Goal: Task Accomplishment & Management: Manage account settings

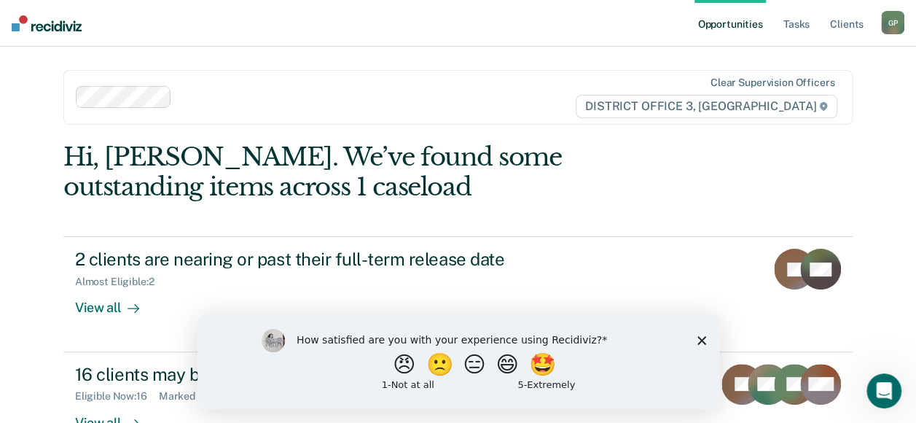
click at [703, 340] on icon "Close survey" at bounding box center [701, 339] width 9 height 9
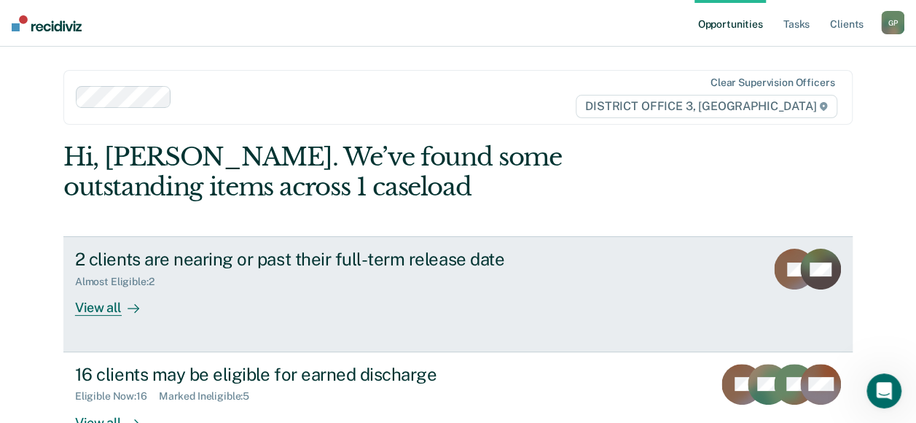
click at [95, 299] on div "View all" at bounding box center [116, 302] width 82 height 28
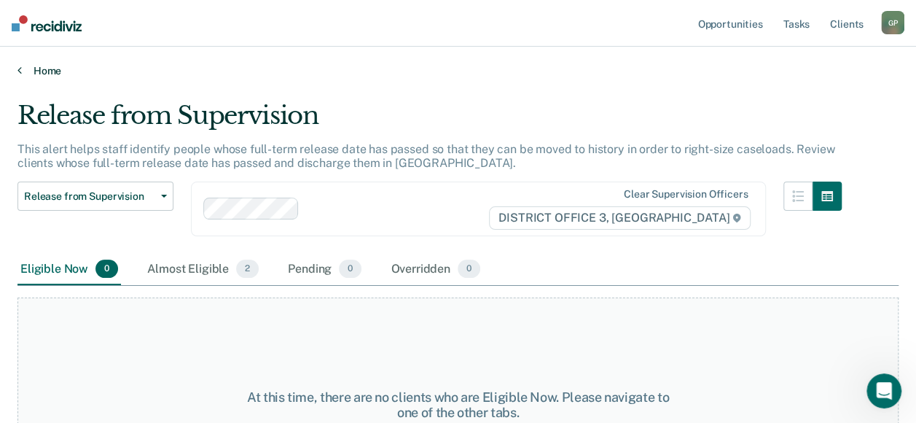
click at [52, 68] on link "Home" at bounding box center [457, 70] width 881 height 13
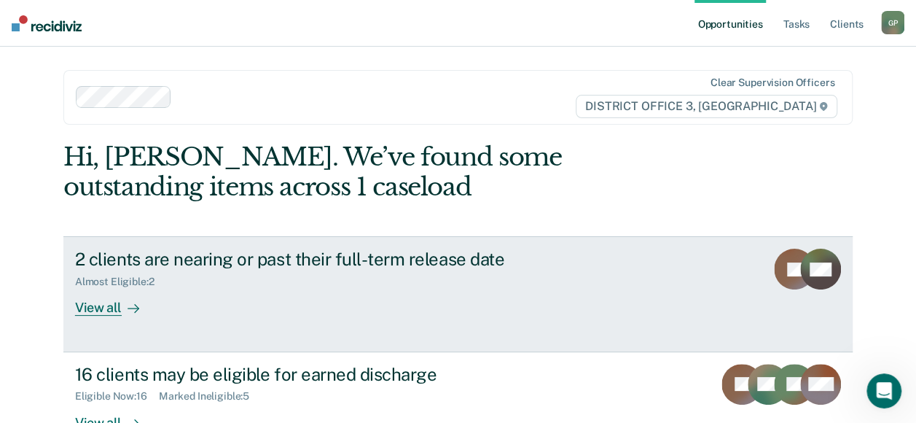
scroll to position [73, 0]
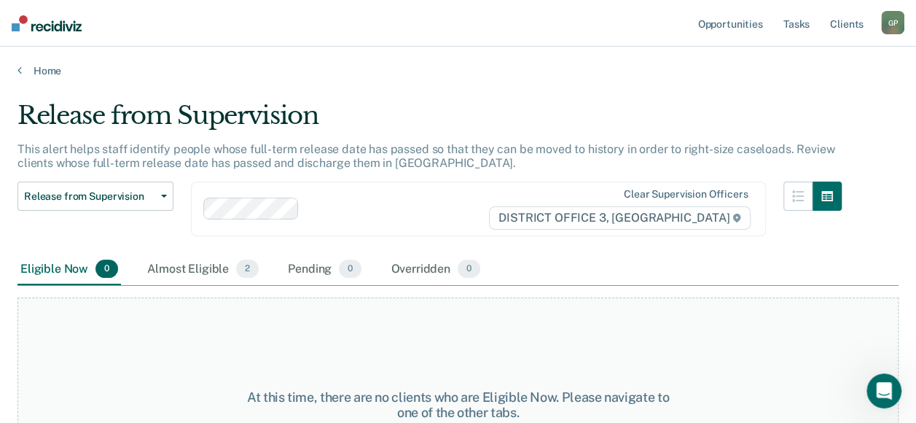
scroll to position [73, 0]
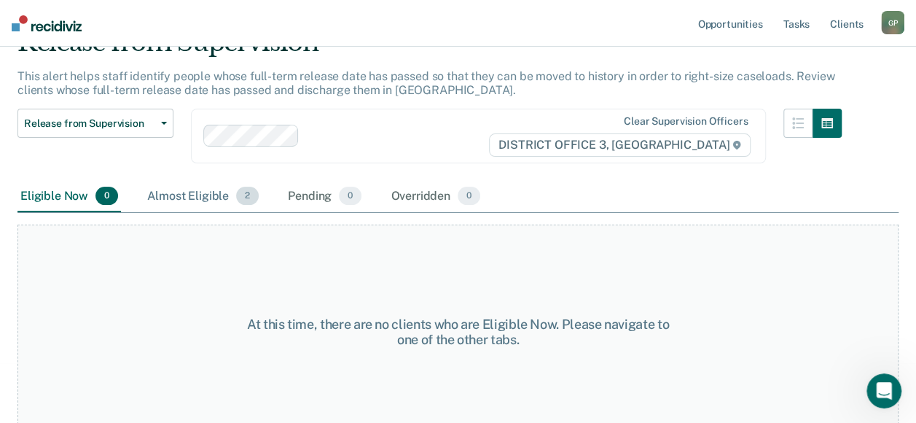
click at [156, 196] on div "Almost Eligible 2" at bounding box center [202, 197] width 117 height 32
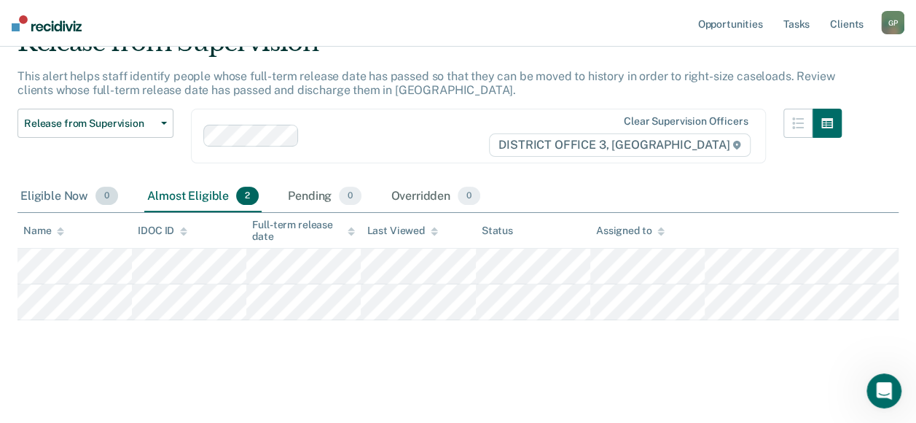
click at [70, 198] on div "Eligible Now 0" at bounding box center [68, 197] width 103 height 32
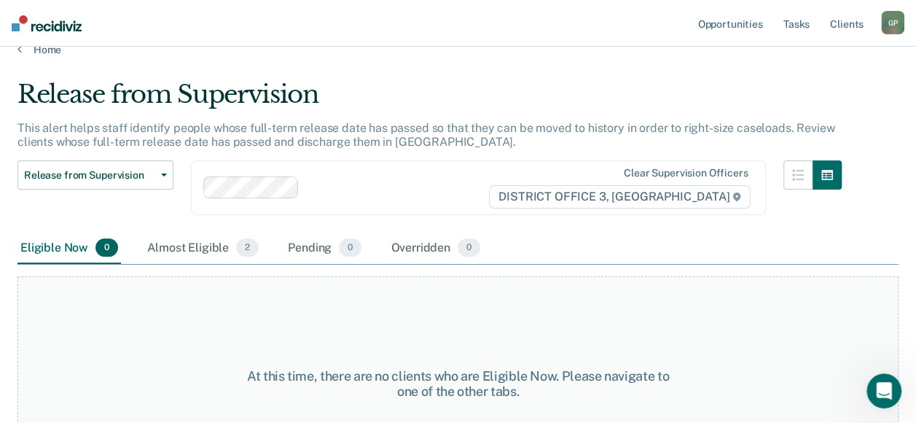
scroll to position [0, 0]
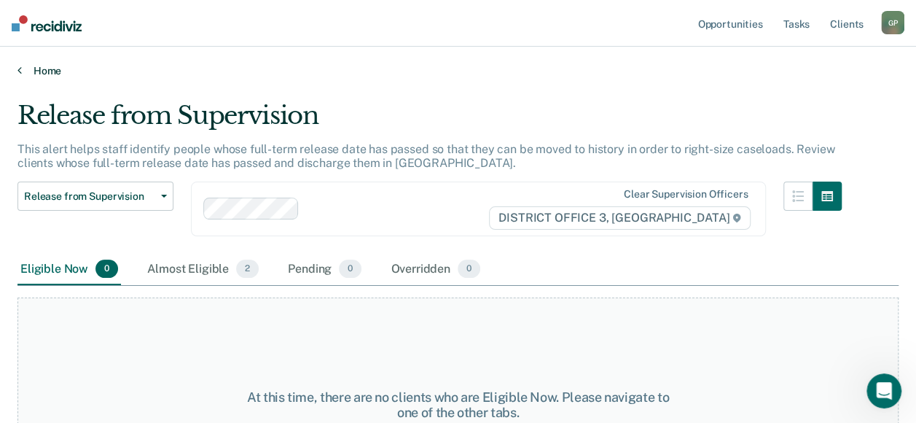
click at [39, 69] on link "Home" at bounding box center [457, 70] width 881 height 13
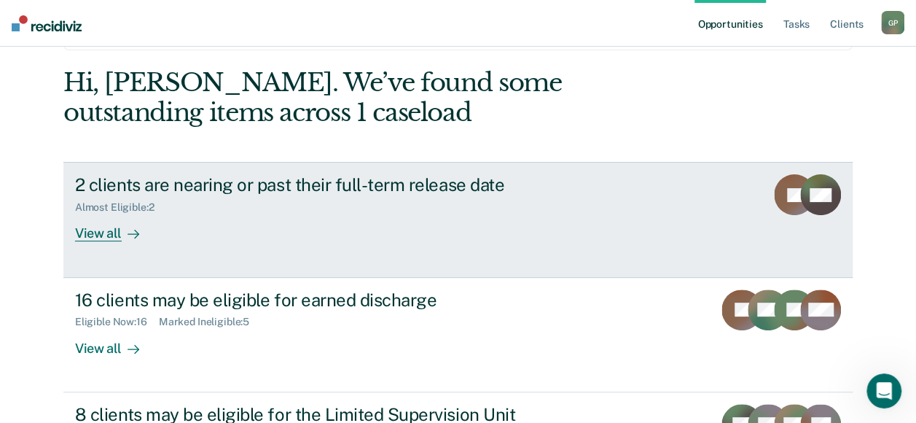
scroll to position [146, 0]
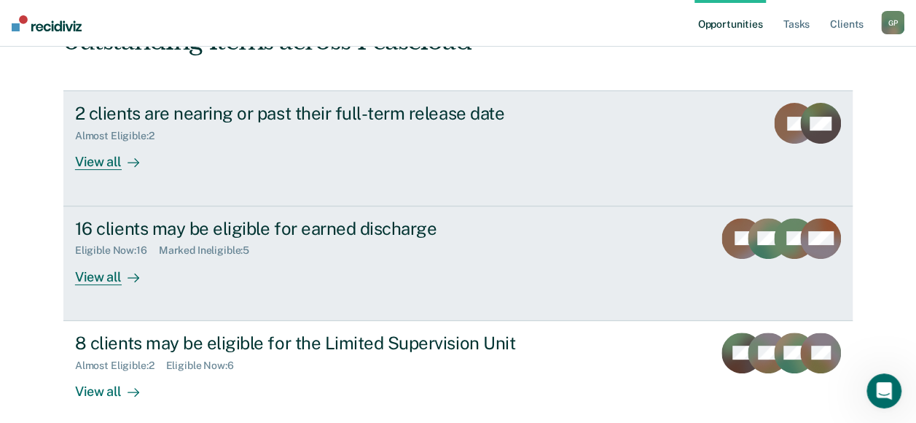
click at [197, 250] on div "Marked Ineligible : 5" at bounding box center [210, 250] width 102 height 12
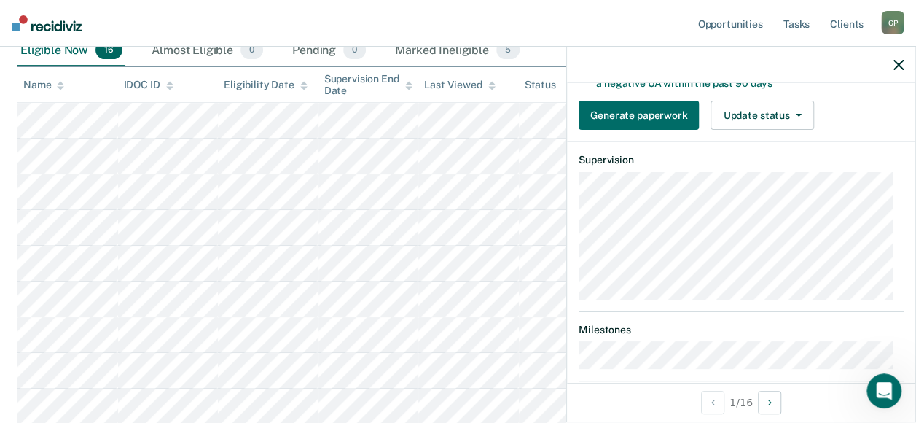
scroll to position [291, 0]
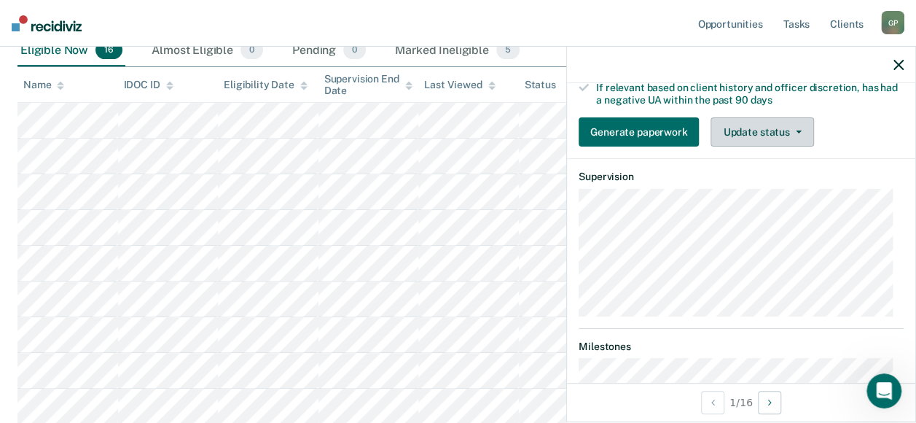
click at [760, 144] on button "Update status" at bounding box center [761, 131] width 103 height 29
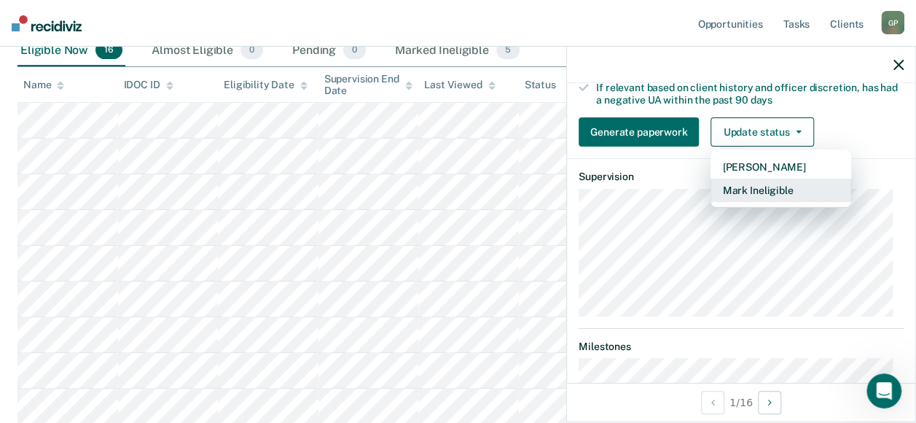
click at [752, 197] on button "Mark Ineligible" at bounding box center [780, 190] width 141 height 23
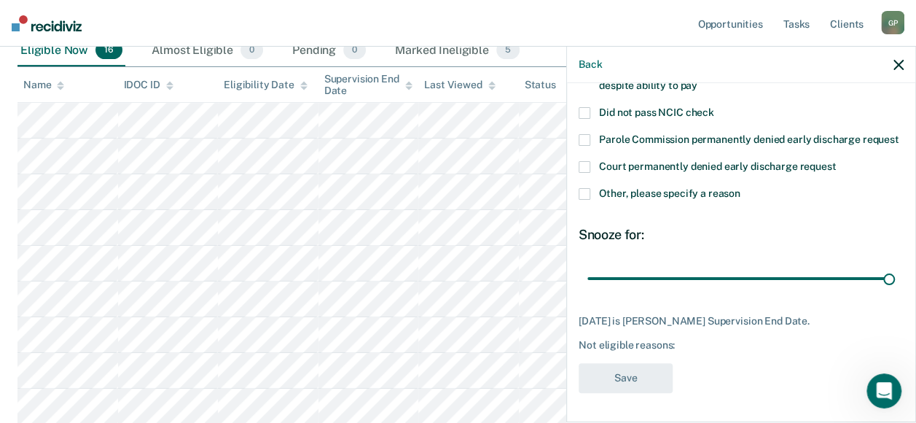
scroll to position [169, 0]
click at [590, 197] on label "Other, please specify a reason" at bounding box center [741, 195] width 325 height 15
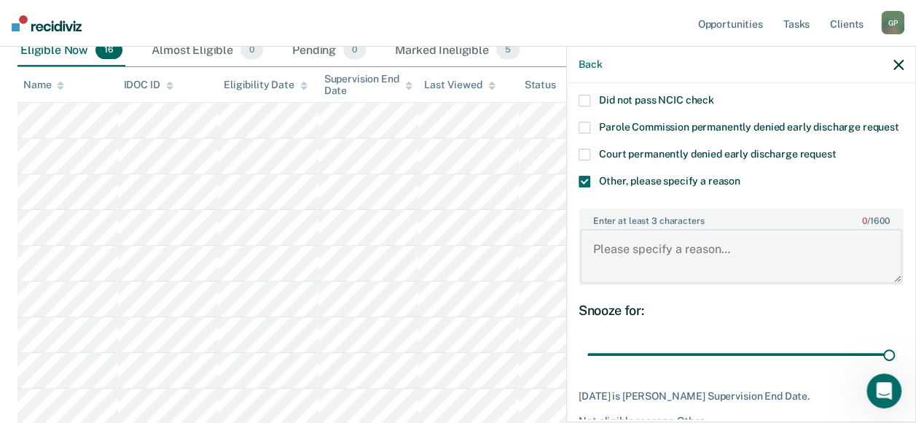
click at [614, 243] on textarea "Enter at least 3 characters 0 / 1600" at bounding box center [741, 256] width 322 height 54
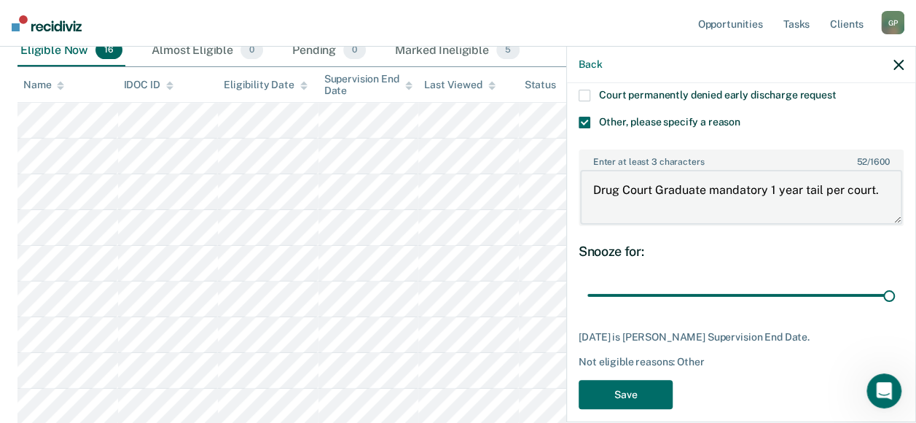
scroll to position [256, 0]
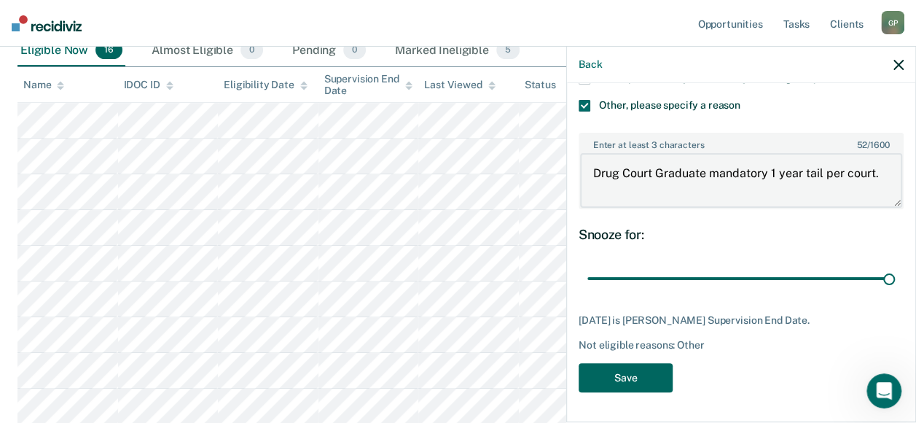
type textarea "Drug Court Graduate mandatory 1 year tail per court."
click at [661, 375] on button "Save" at bounding box center [626, 378] width 94 height 30
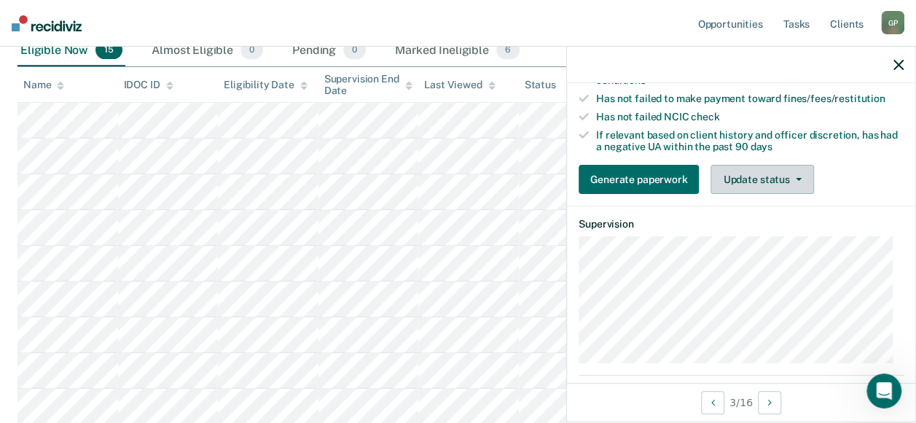
click at [780, 179] on button "Update status" at bounding box center [761, 179] width 103 height 29
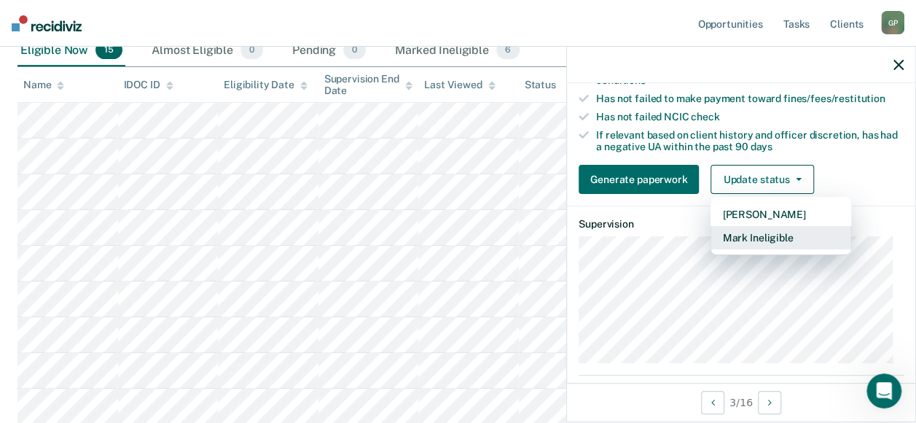
click at [761, 229] on button "Mark Ineligible" at bounding box center [780, 237] width 141 height 23
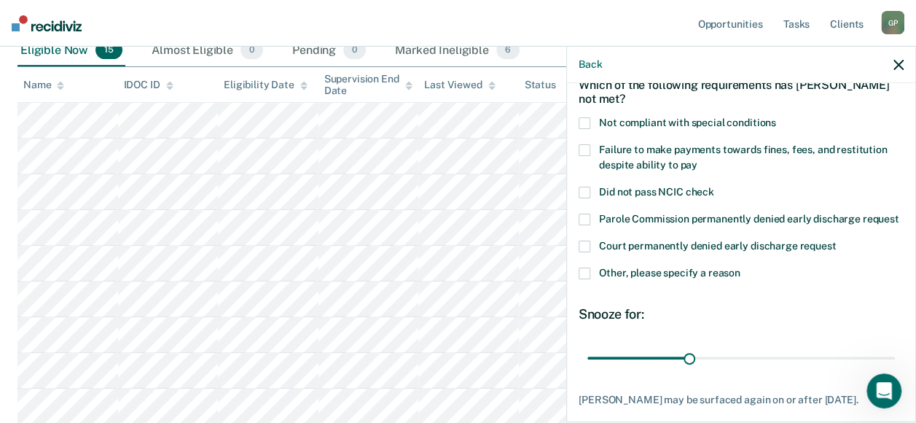
scroll to position [35, 0]
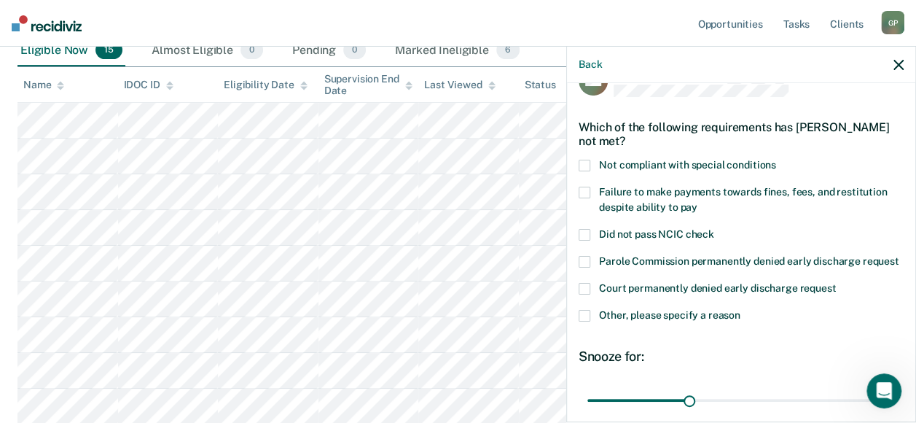
click at [591, 163] on label "Not compliant with special conditions" at bounding box center [741, 167] width 325 height 15
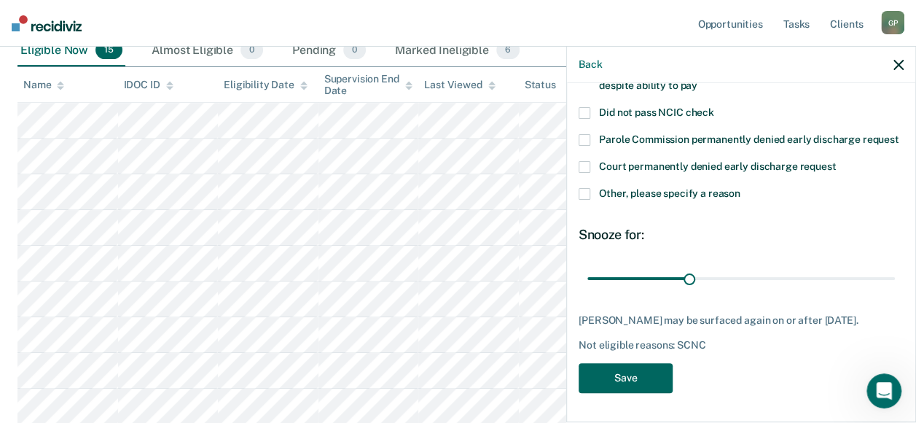
click at [627, 371] on button "Save" at bounding box center [626, 378] width 94 height 30
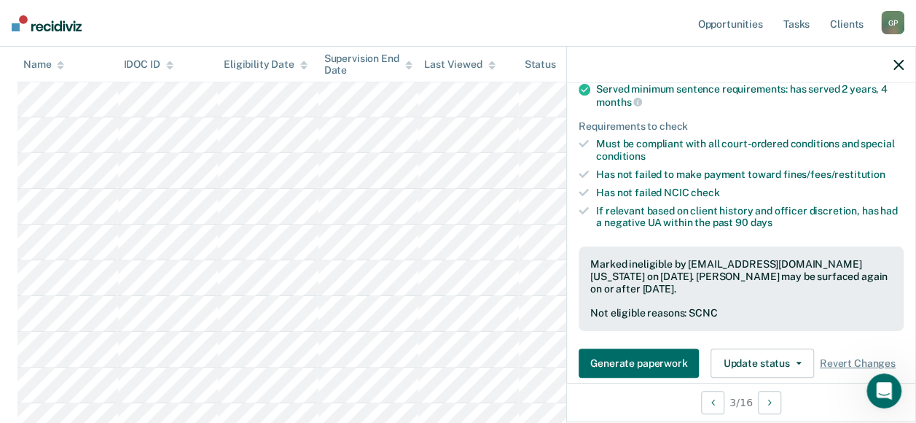
scroll to position [219, 0]
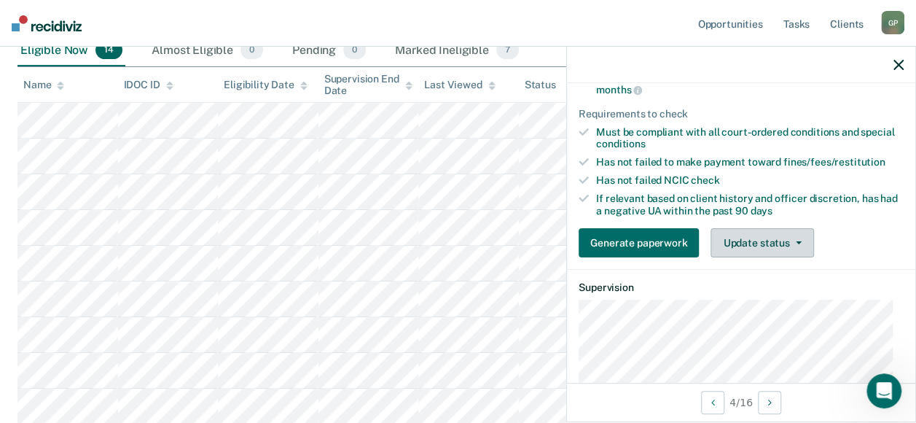
click at [752, 247] on button "Update status" at bounding box center [761, 242] width 103 height 29
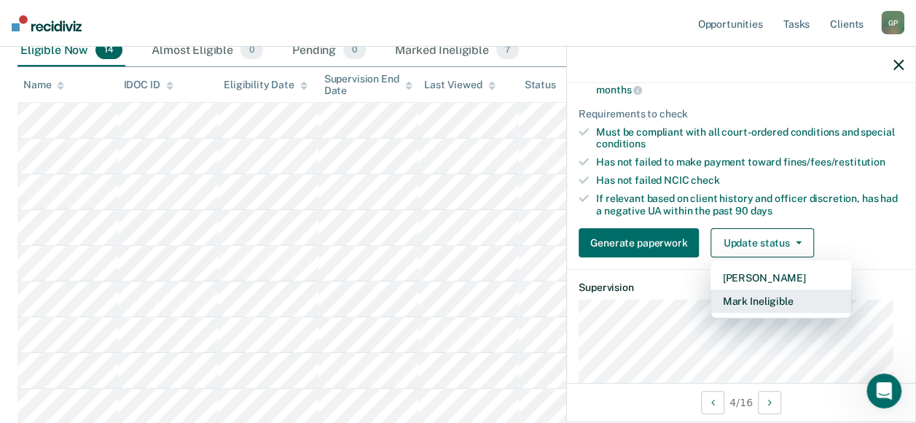
click at [747, 307] on button "Mark Ineligible" at bounding box center [780, 300] width 141 height 23
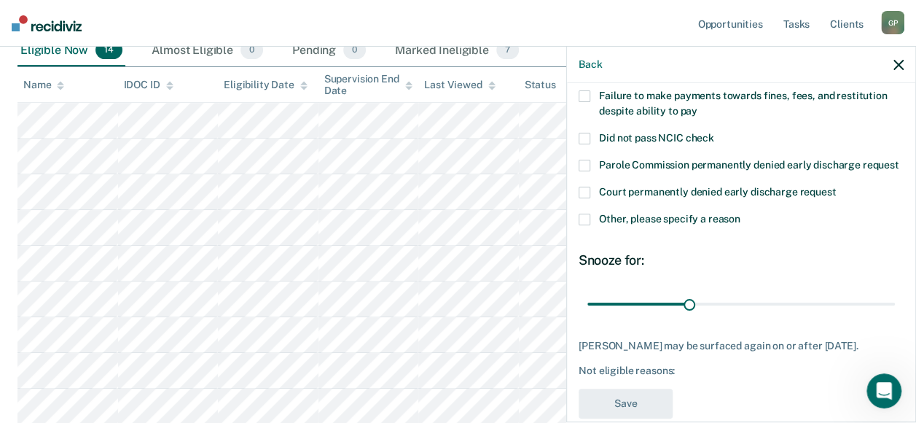
scroll to position [108, 0]
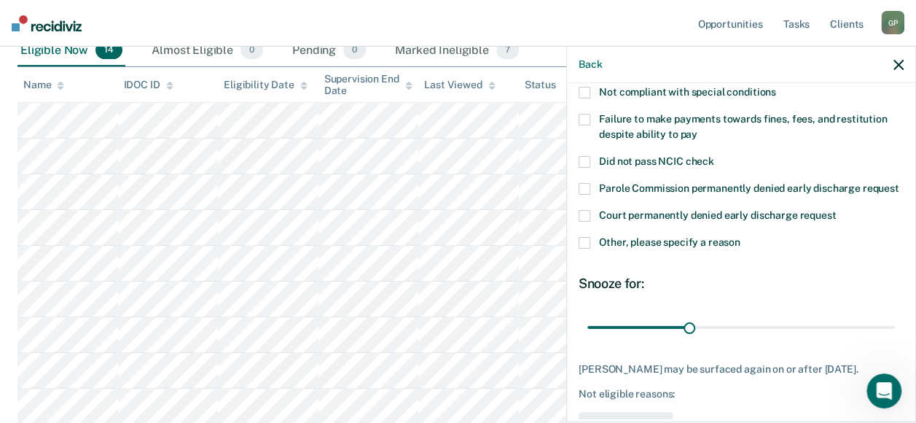
click at [587, 91] on span at bounding box center [585, 93] width 12 height 12
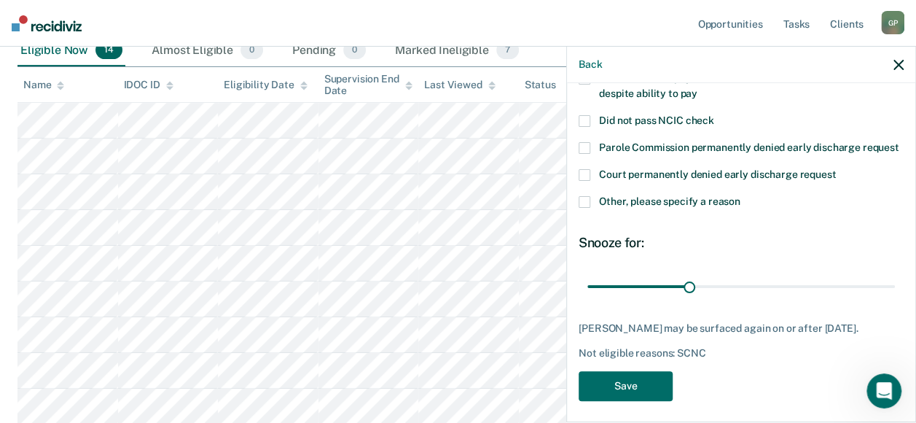
scroll to position [181, 0]
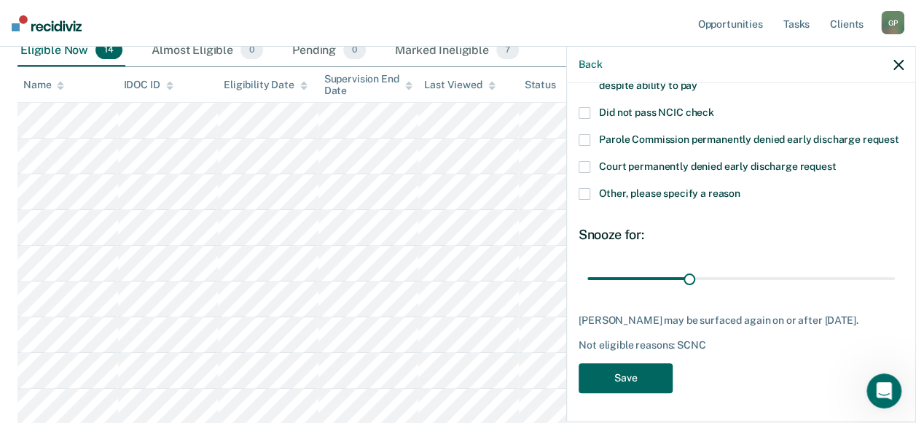
click at [619, 372] on button "Save" at bounding box center [626, 378] width 94 height 30
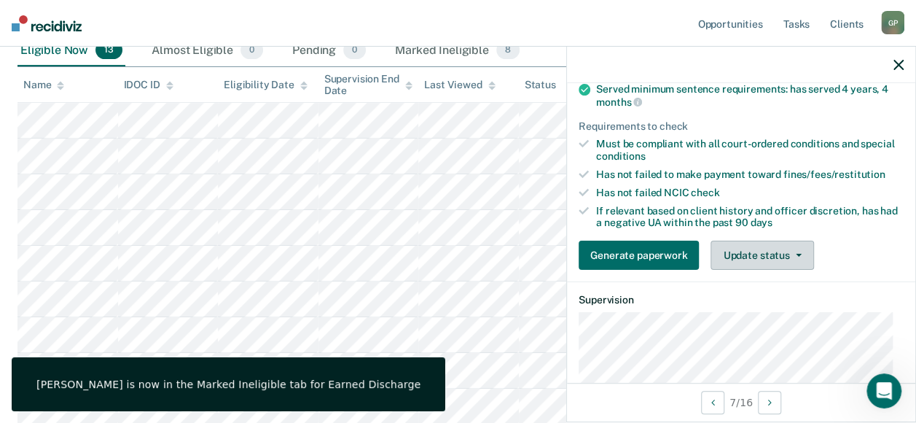
click at [768, 251] on button "Update status" at bounding box center [761, 254] width 103 height 29
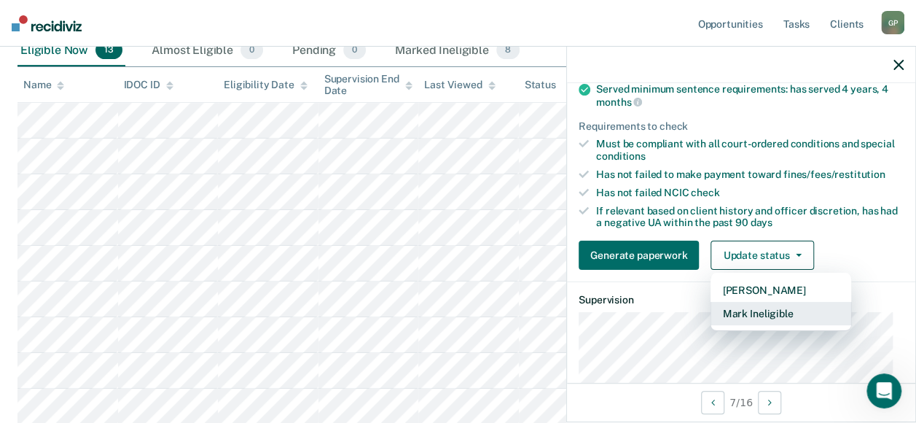
click at [753, 305] on button "Mark Ineligible" at bounding box center [780, 313] width 141 height 23
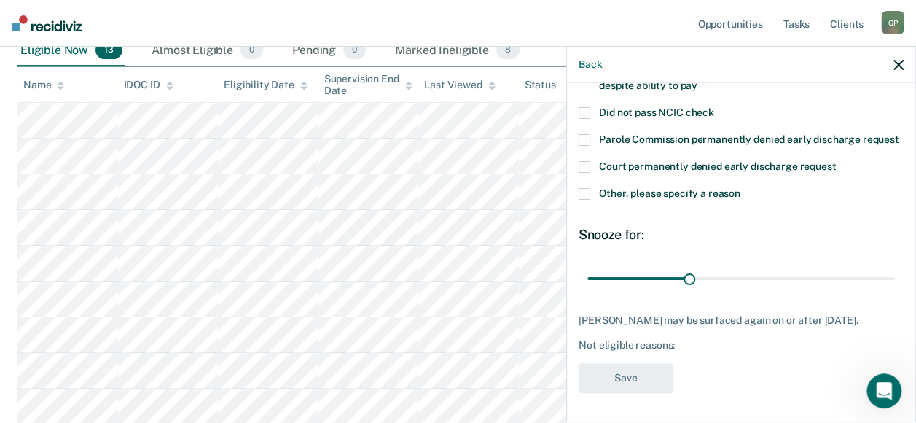
click at [587, 188] on span at bounding box center [585, 194] width 12 height 12
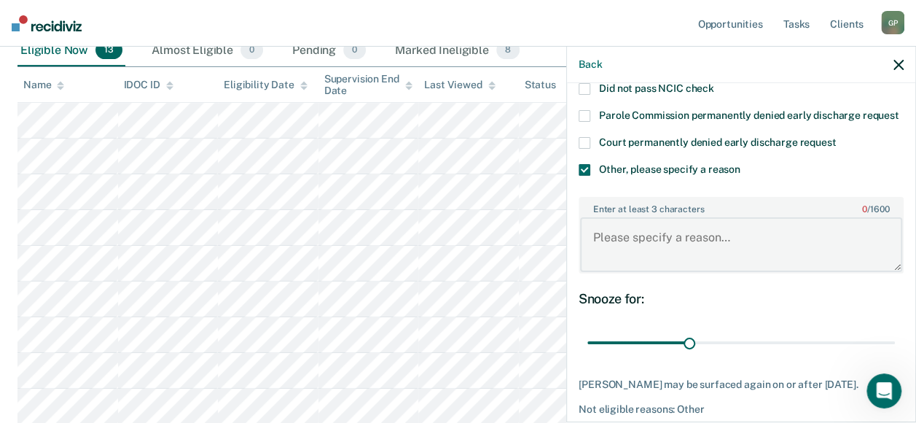
click at [621, 251] on textarea "Enter at least 3 characters 0 / 1600" at bounding box center [741, 244] width 322 height 54
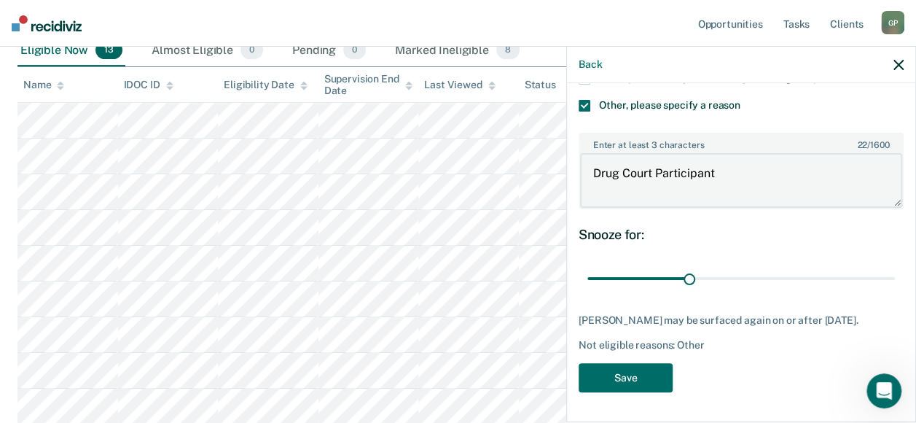
scroll to position [270, 0]
type textarea "Drug Court Participant"
click at [640, 372] on button "Save" at bounding box center [626, 378] width 94 height 30
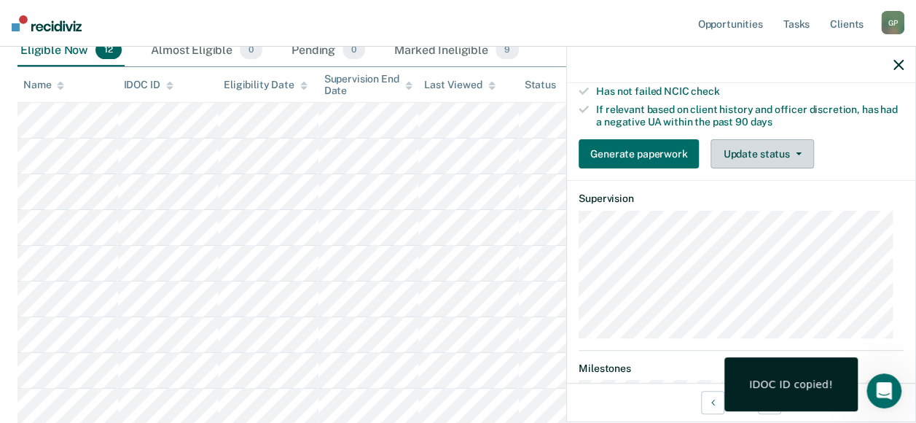
drag, startPoint x: 782, startPoint y: 156, endPoint x: 780, endPoint y: 163, distance: 7.6
click at [780, 163] on button "Update status" at bounding box center [761, 153] width 103 height 29
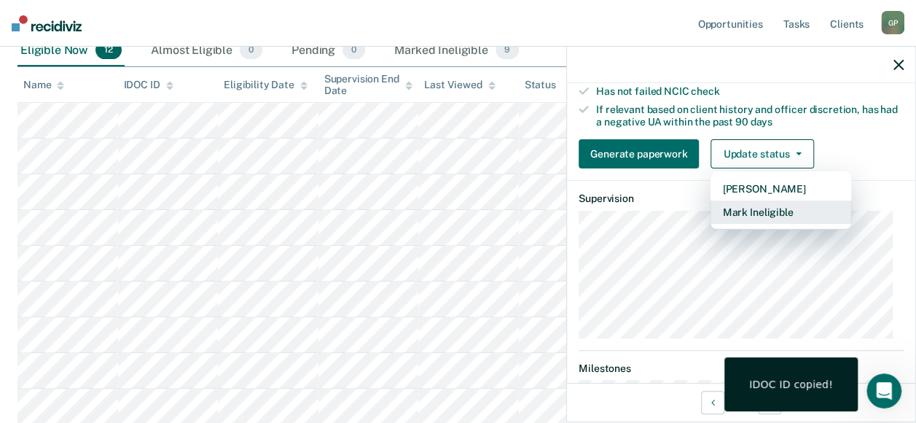
click at [767, 224] on button "Mark Ineligible" at bounding box center [780, 211] width 141 height 23
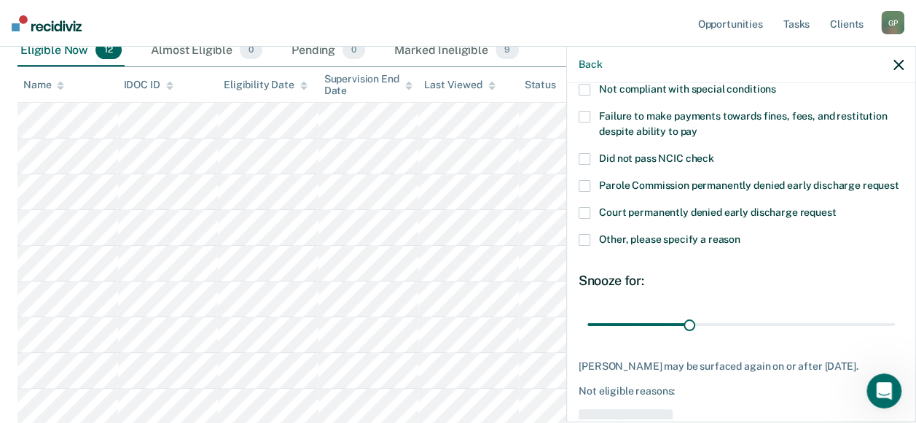
scroll to position [35, 0]
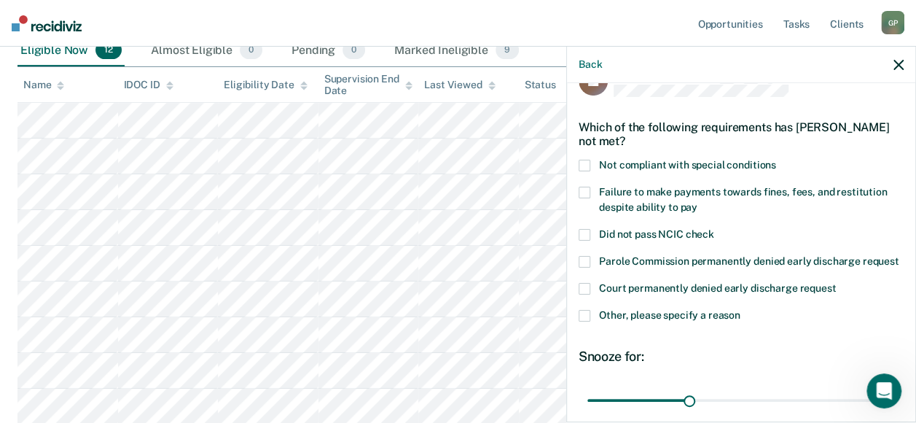
click at [581, 160] on span at bounding box center [585, 166] width 12 height 12
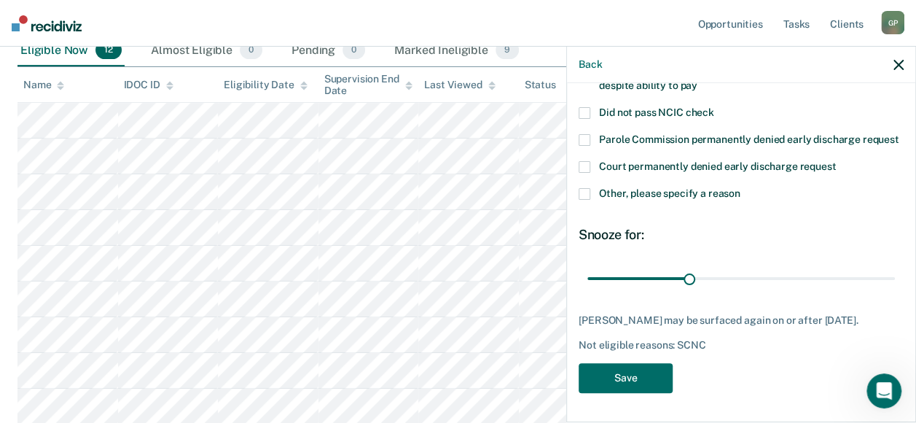
scroll to position [181, 0]
click at [605, 370] on button "Save" at bounding box center [626, 378] width 94 height 30
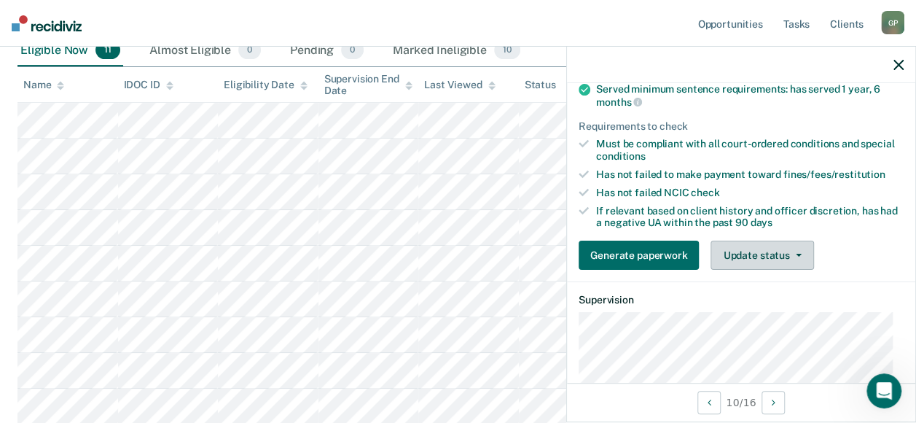
click at [754, 257] on button "Update status" at bounding box center [761, 254] width 103 height 29
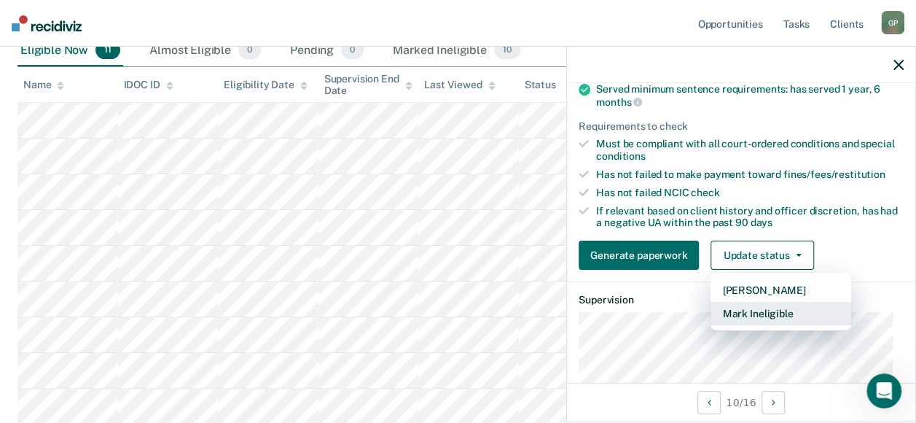
click at [752, 307] on button "Mark Ineligible" at bounding box center [780, 313] width 141 height 23
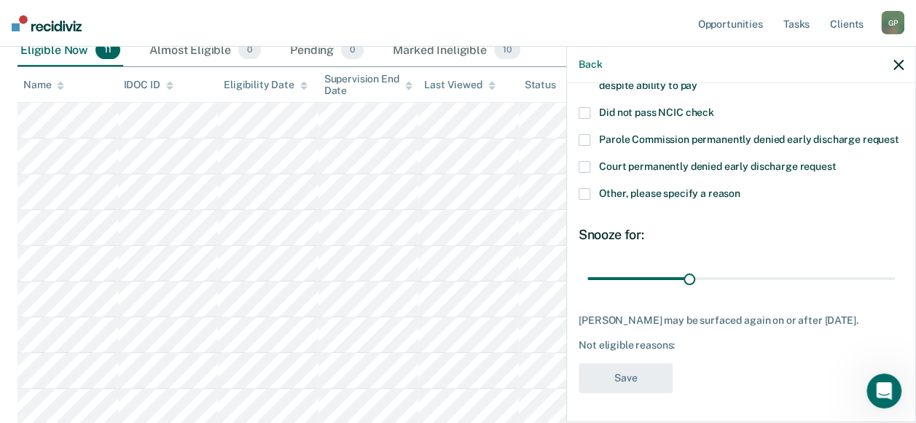
click at [587, 188] on span at bounding box center [585, 194] width 12 height 12
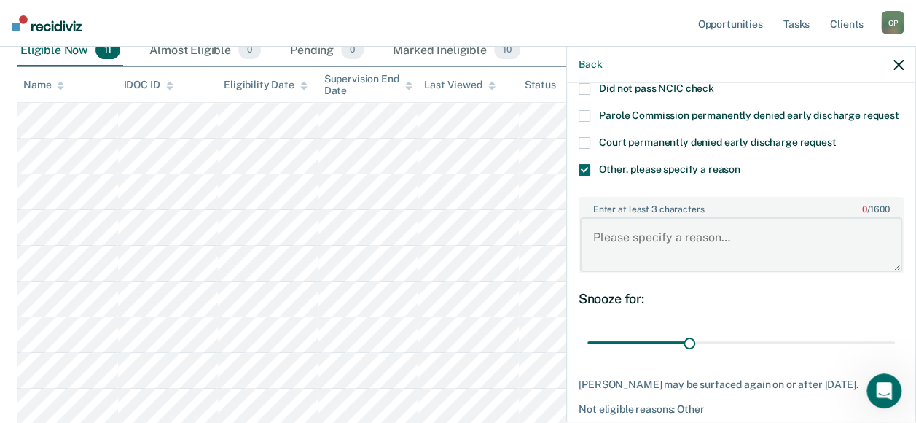
click at [625, 254] on textarea "Enter at least 3 characters 0 / 1600" at bounding box center [741, 244] width 322 height 54
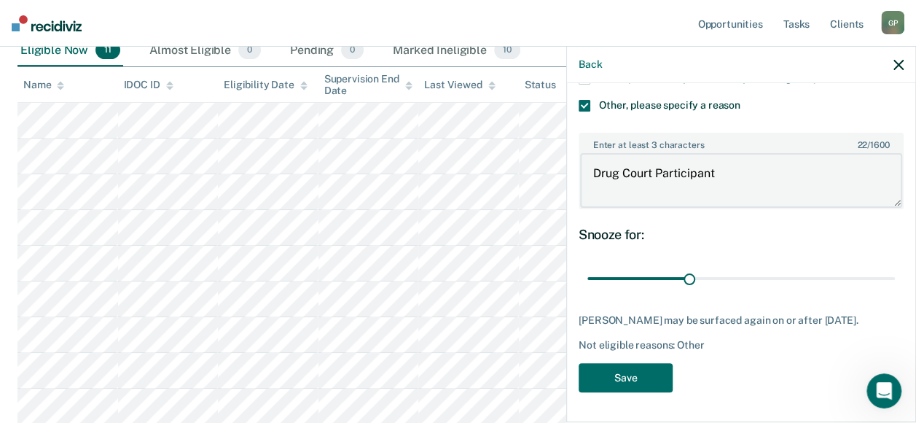
scroll to position [270, 0]
type textarea "Drug Court Participant"
click at [619, 374] on button "Save" at bounding box center [626, 378] width 94 height 30
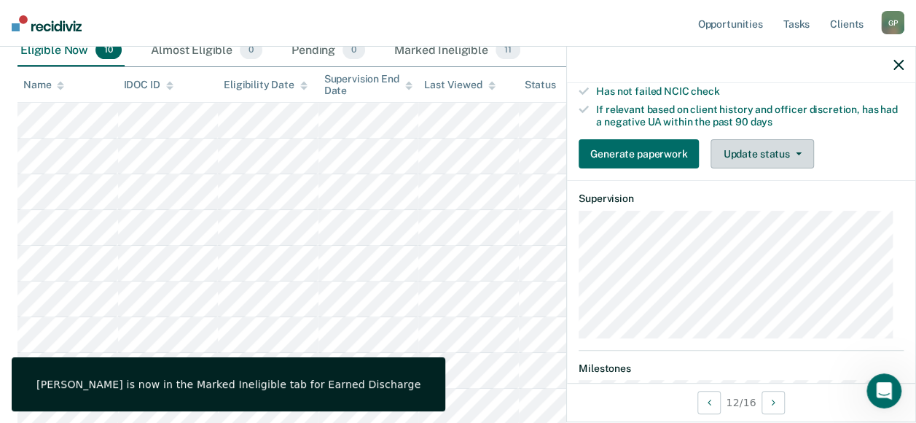
click at [737, 160] on button "Update status" at bounding box center [761, 153] width 103 height 29
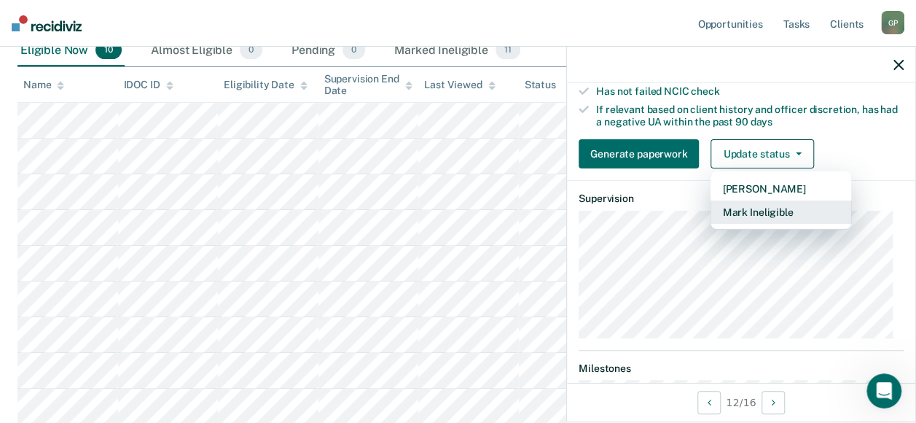
click at [740, 224] on button "Mark Ineligible" at bounding box center [780, 211] width 141 height 23
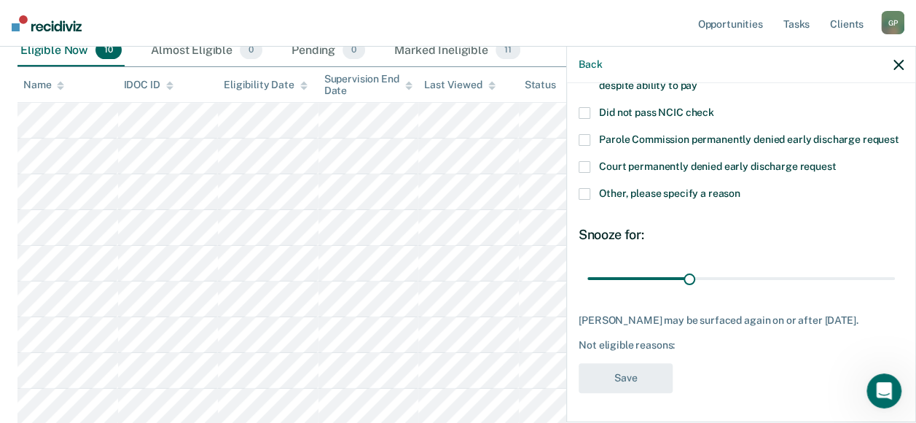
scroll to position [181, 0]
click at [579, 188] on span at bounding box center [585, 194] width 12 height 12
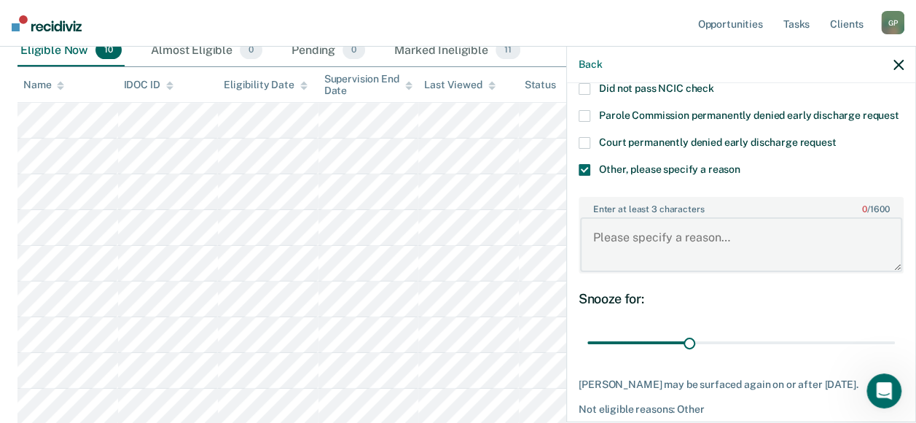
click at [624, 254] on textarea "Enter at least 3 characters 0 / 1600" at bounding box center [741, 244] width 322 height 54
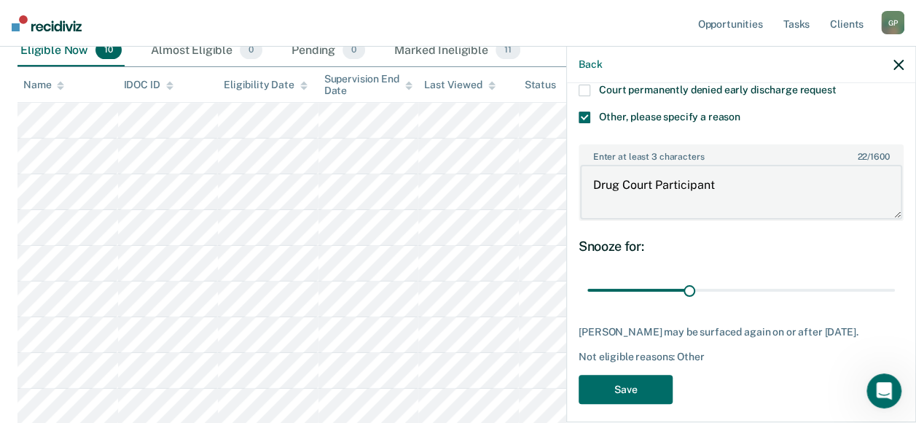
scroll to position [254, 0]
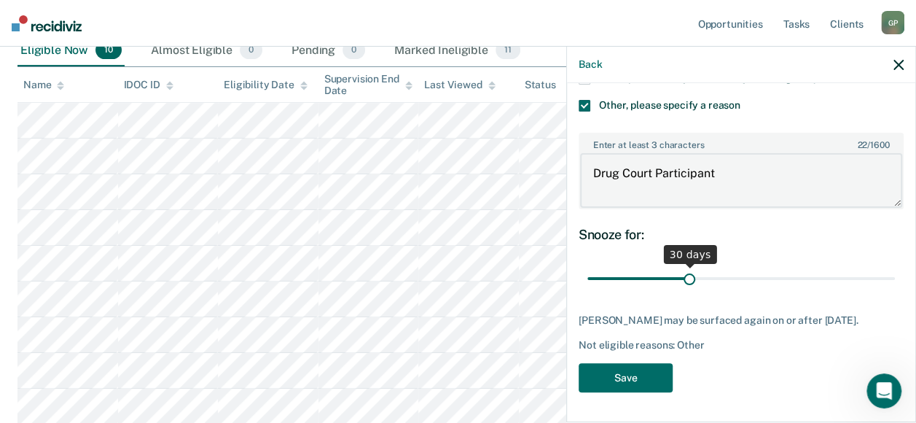
type textarea "Drug Court Participant"
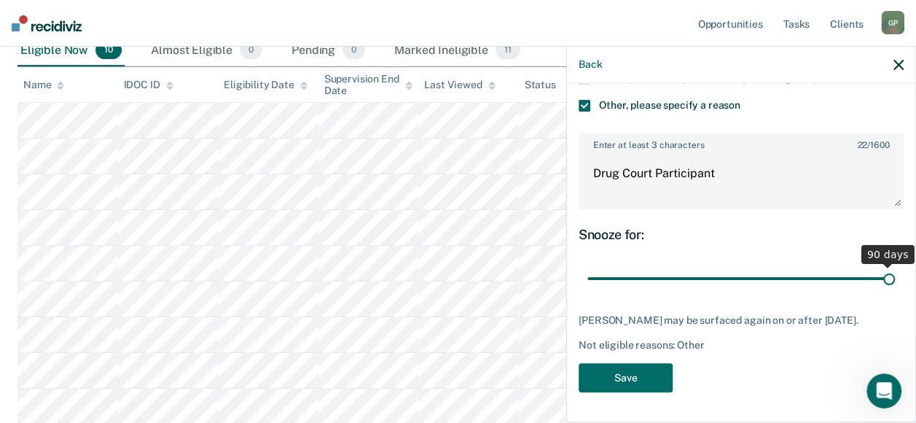
drag, startPoint x: 680, startPoint y: 279, endPoint x: 929, endPoint y: 302, distance: 250.2
type input "90"
click at [895, 291] on input "range" at bounding box center [740, 278] width 307 height 26
click at [653, 375] on button "Save" at bounding box center [626, 378] width 94 height 30
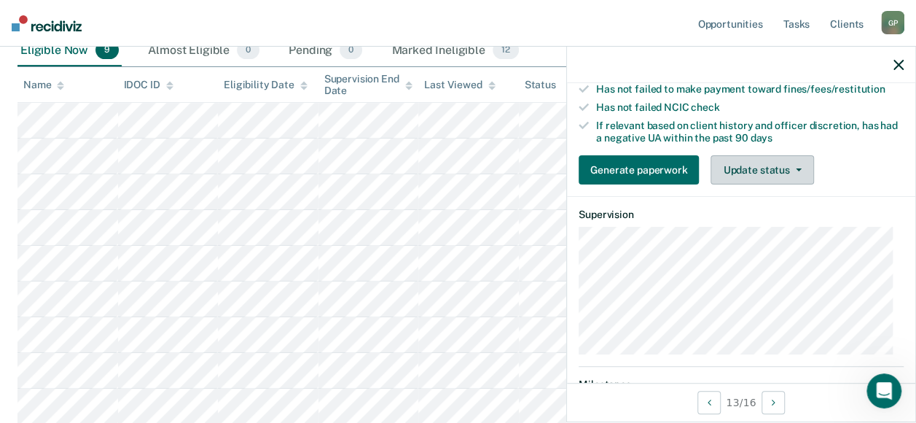
click at [783, 168] on button "Update status" at bounding box center [761, 169] width 103 height 29
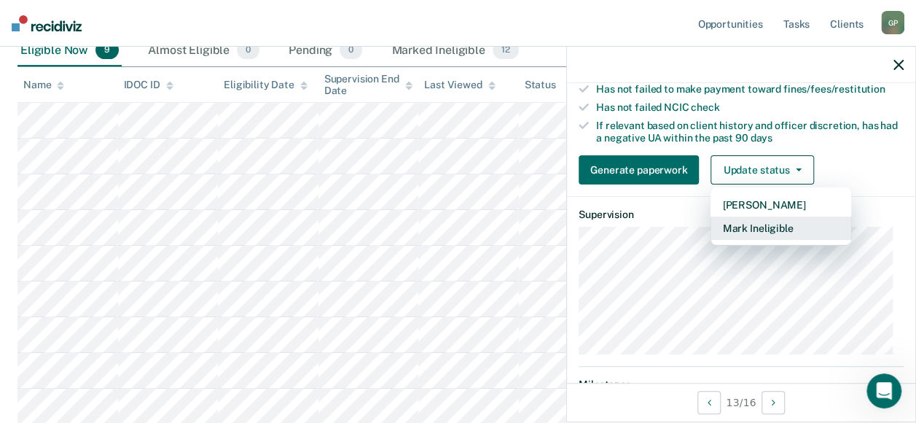
click at [758, 229] on button "Mark Ineligible" at bounding box center [780, 227] width 141 height 23
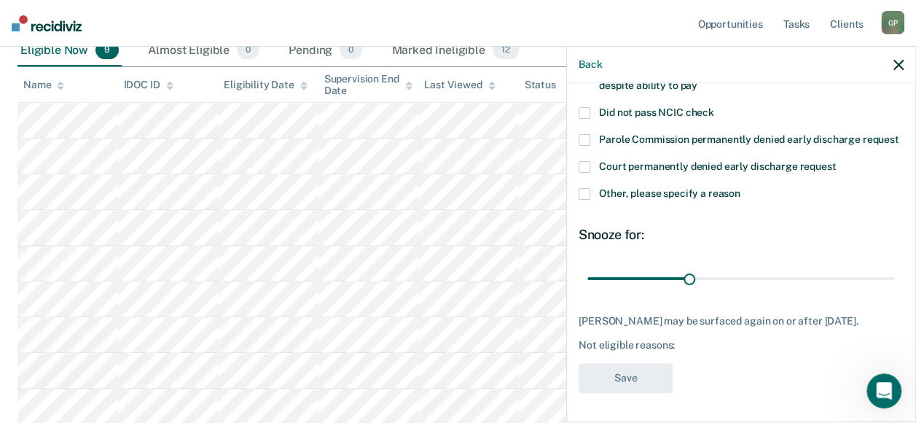
scroll to position [181, 0]
drag, startPoint x: 689, startPoint y: 266, endPoint x: 929, endPoint y: 262, distance: 239.7
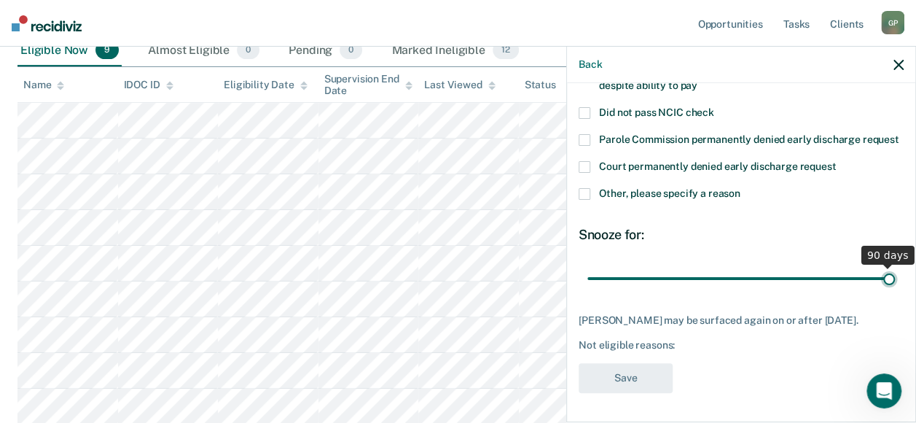
type input "90"
click at [895, 265] on input "range" at bounding box center [740, 278] width 307 height 26
click at [584, 188] on span at bounding box center [585, 194] width 12 height 12
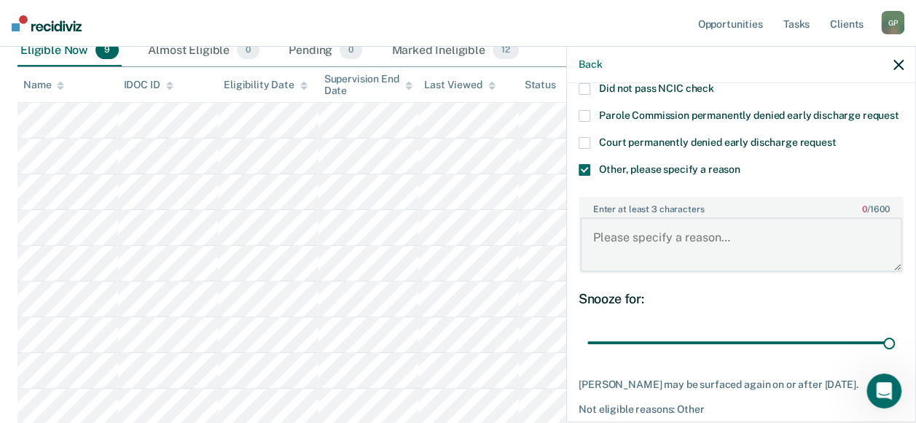
click at [618, 263] on textarea "Enter at least 3 characters 0 / 1600" at bounding box center [741, 244] width 322 height 54
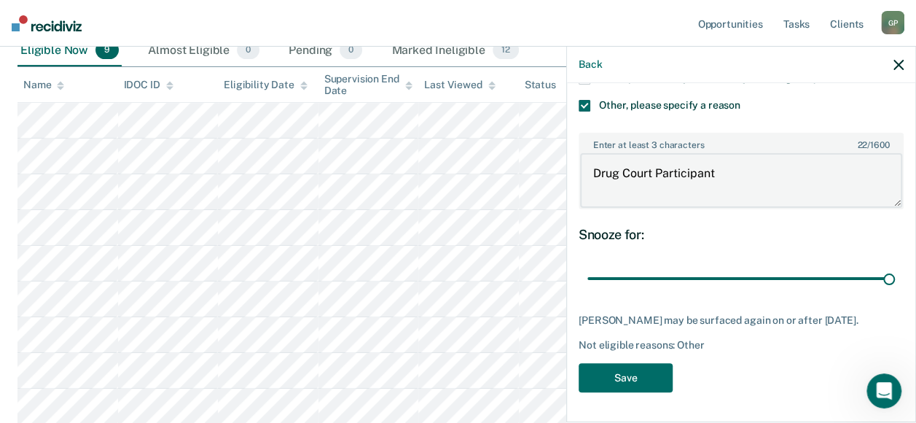
scroll to position [270, 0]
type textarea "Drug Court Participant"
click at [624, 378] on button "Save" at bounding box center [626, 378] width 94 height 30
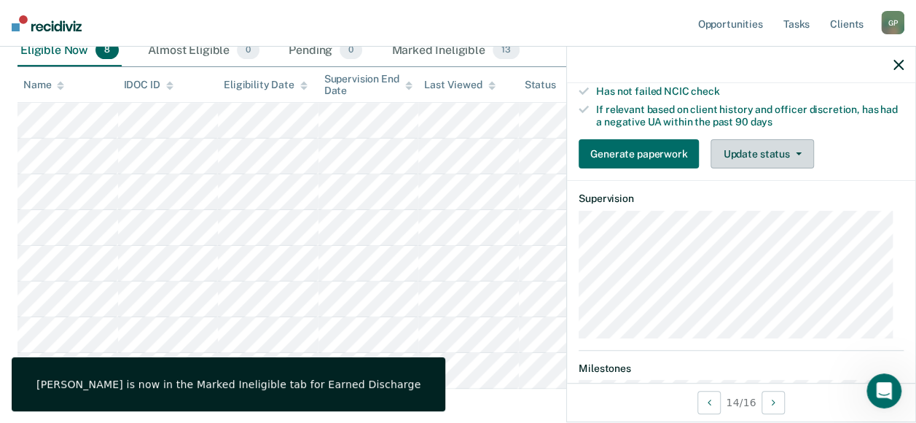
click at [769, 165] on button "Update status" at bounding box center [761, 153] width 103 height 29
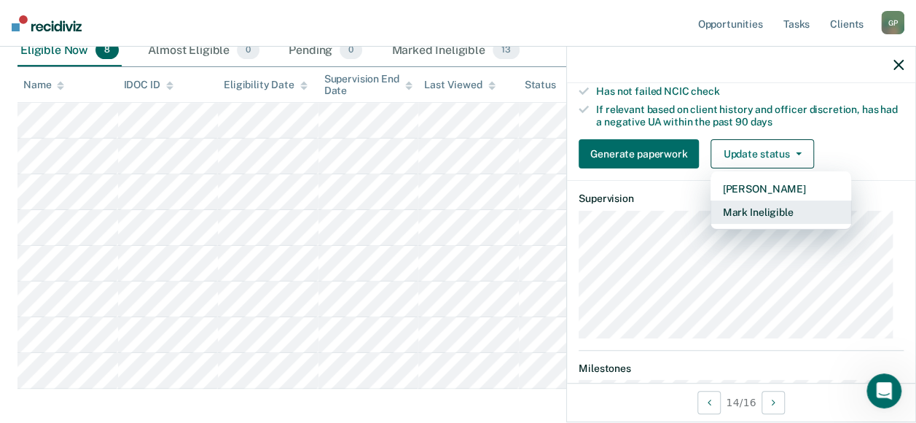
click at [754, 216] on button "Mark Ineligible" at bounding box center [780, 211] width 141 height 23
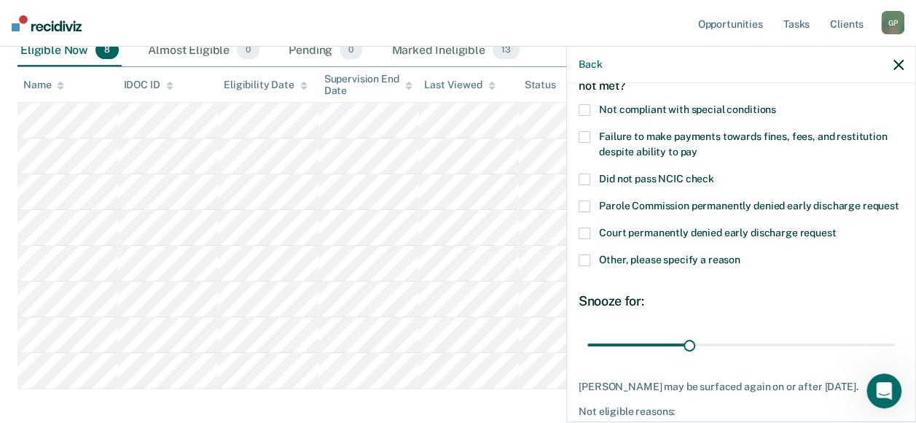
scroll to position [0, 0]
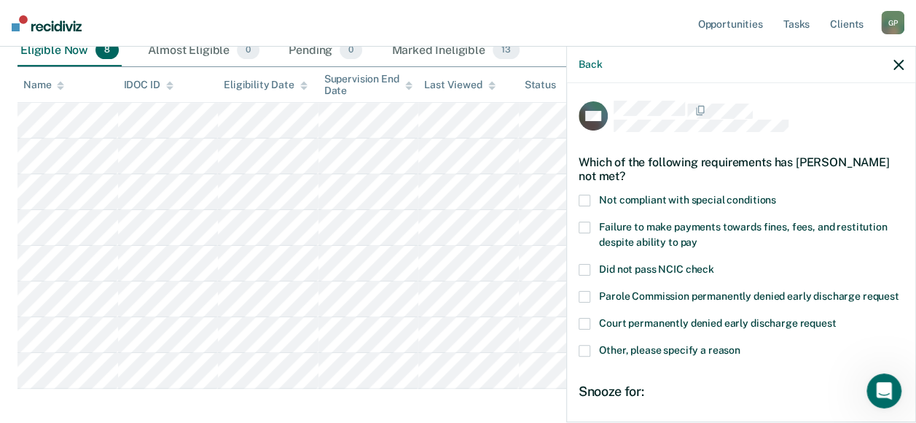
click at [584, 197] on span at bounding box center [585, 201] width 12 height 12
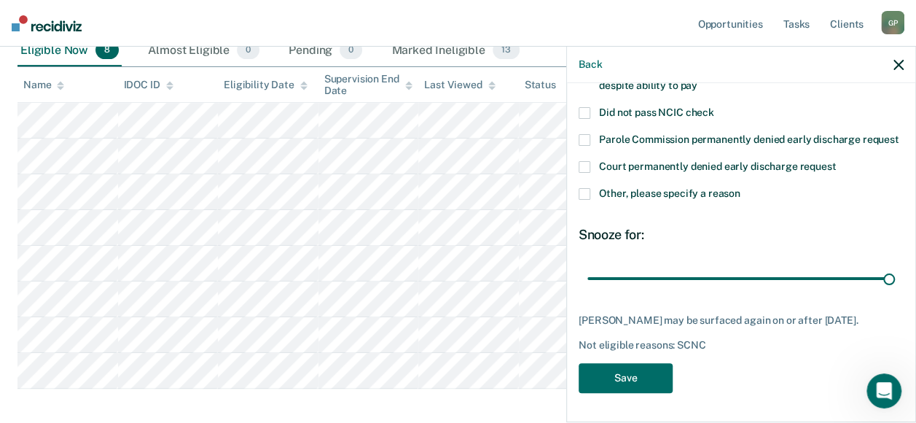
scroll to position [169, 0]
drag, startPoint x: 683, startPoint y: 270, endPoint x: 924, endPoint y: 318, distance: 245.3
type input "90"
click at [895, 291] on input "range" at bounding box center [740, 278] width 307 height 26
click at [646, 370] on button "Save" at bounding box center [626, 378] width 94 height 30
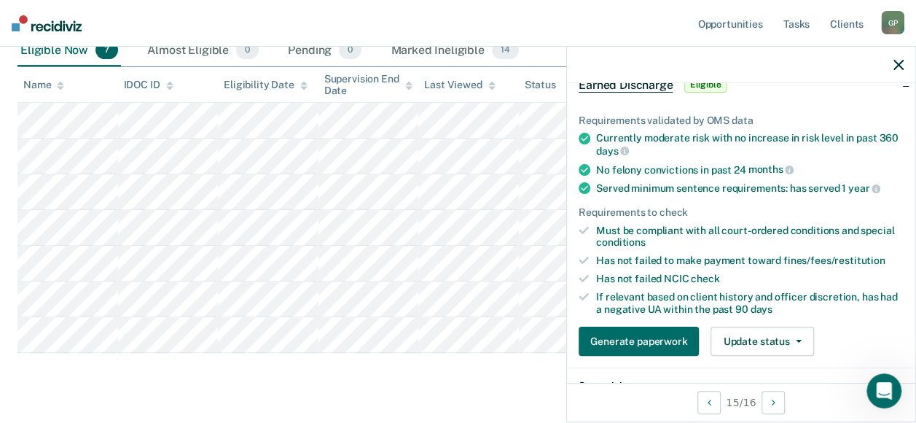
scroll to position [146, 0]
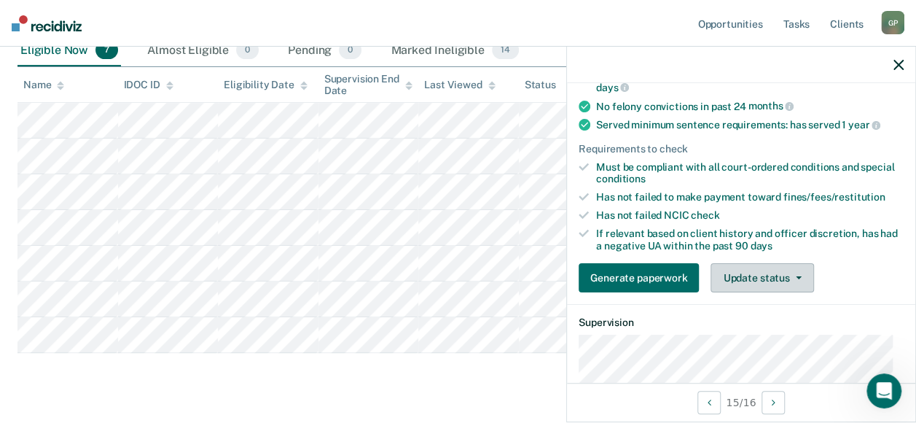
click at [734, 280] on button "Update status" at bounding box center [761, 277] width 103 height 29
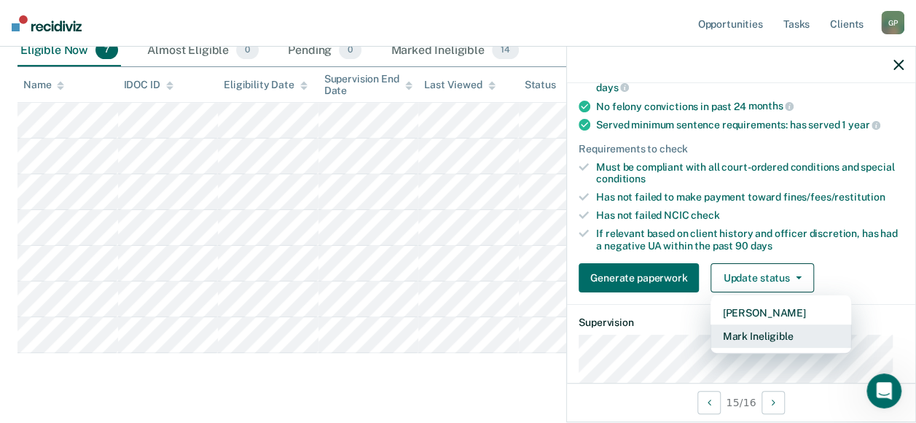
click at [740, 332] on button "Mark Ineligible" at bounding box center [780, 335] width 141 height 23
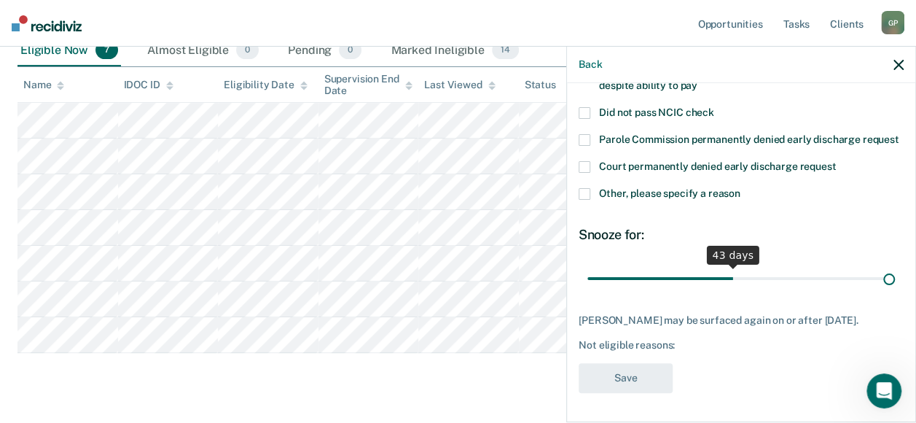
scroll to position [181, 0]
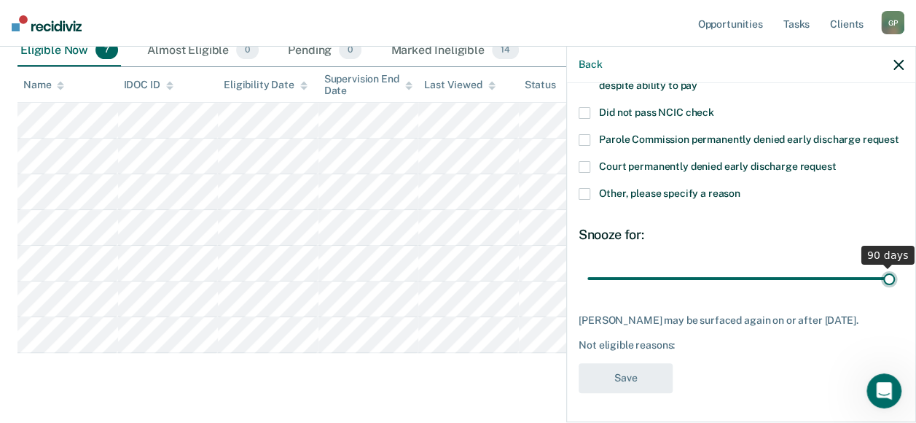
drag, startPoint x: 685, startPoint y: 267, endPoint x: 929, endPoint y: 280, distance: 244.4
type input "90"
click at [895, 280] on input "range" at bounding box center [740, 278] width 307 height 26
click at [584, 188] on span at bounding box center [585, 194] width 12 height 12
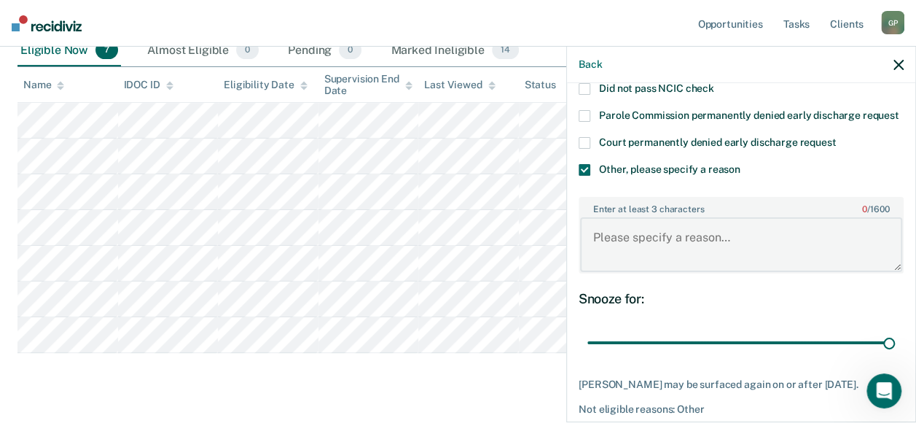
click at [631, 255] on textarea "Enter at least 3 characters 0 / 1600" at bounding box center [741, 244] width 322 height 54
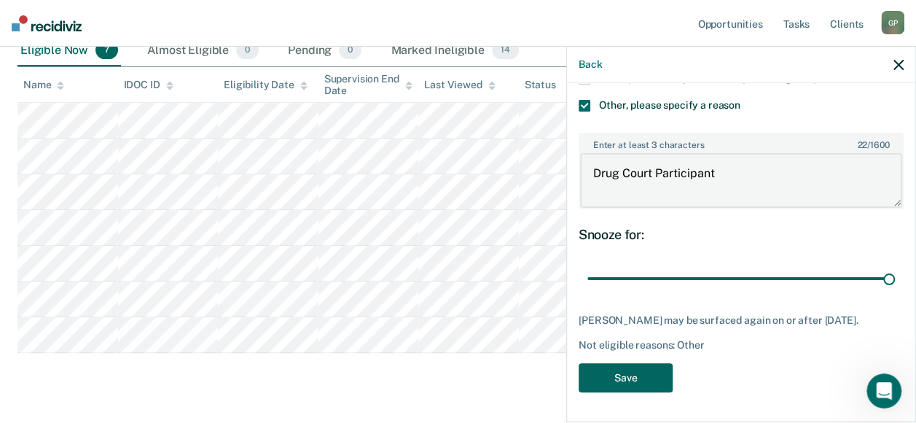
type textarea "Drug Court Participant"
drag, startPoint x: 648, startPoint y: 377, endPoint x: 656, endPoint y: 375, distance: 8.3
click at [650, 377] on button "Save" at bounding box center [626, 378] width 94 height 30
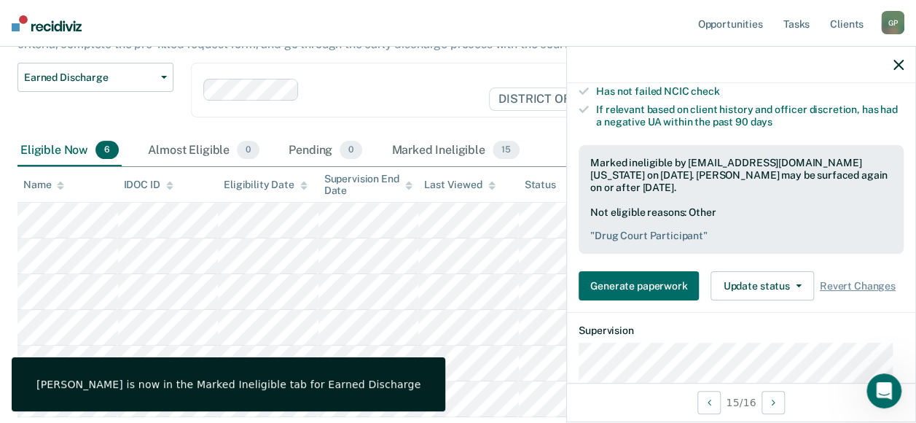
scroll to position [144, 0]
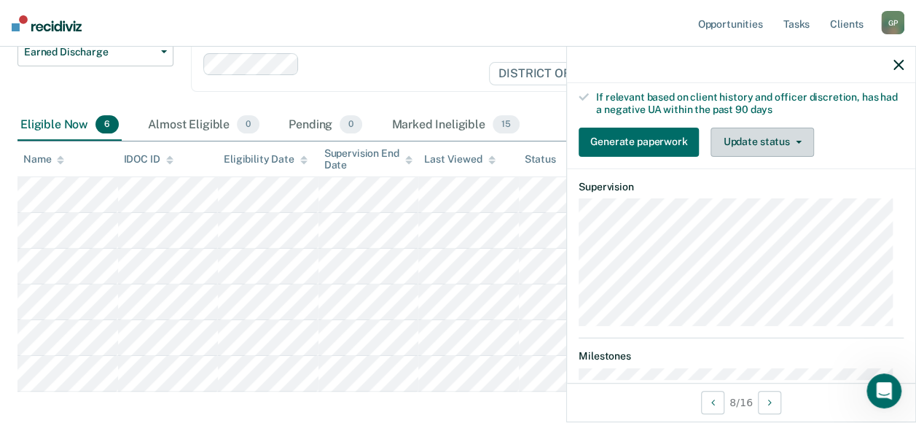
click at [753, 157] on button "Update status" at bounding box center [761, 142] width 103 height 29
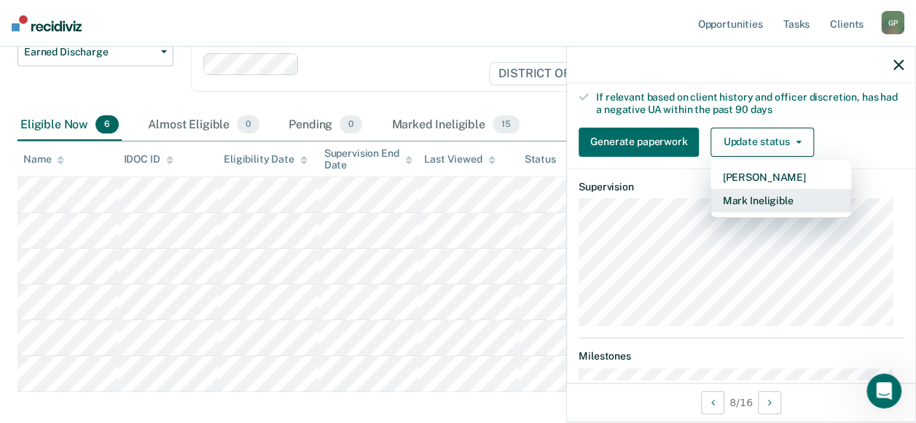
click at [748, 205] on button "Mark Ineligible" at bounding box center [780, 200] width 141 height 23
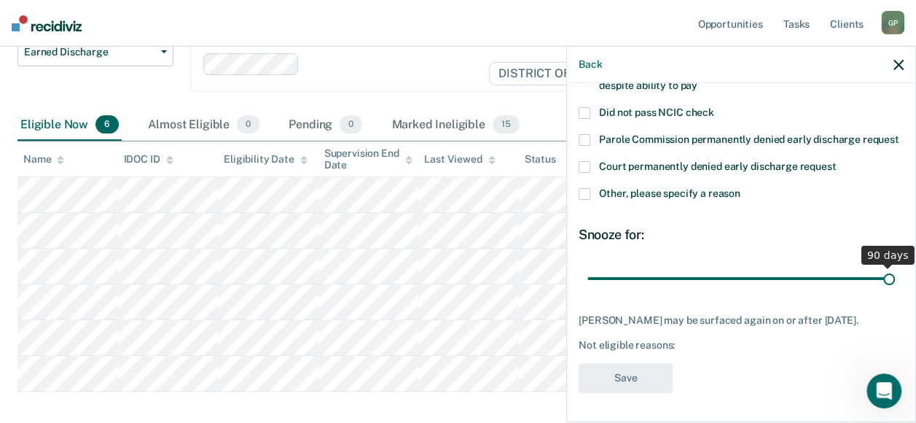
scroll to position [181, 0]
drag, startPoint x: 689, startPoint y: 270, endPoint x: 929, endPoint y: 285, distance: 240.9
type input "90"
click at [895, 285] on input "range" at bounding box center [740, 278] width 307 height 26
click at [586, 188] on span at bounding box center [585, 194] width 12 height 12
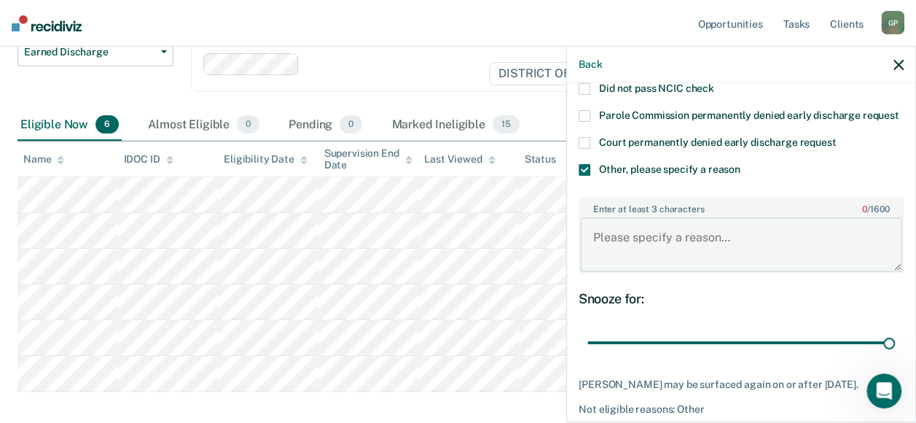
click at [619, 266] on textarea "Enter at least 3 characters 0 / 1600" at bounding box center [741, 244] width 322 height 54
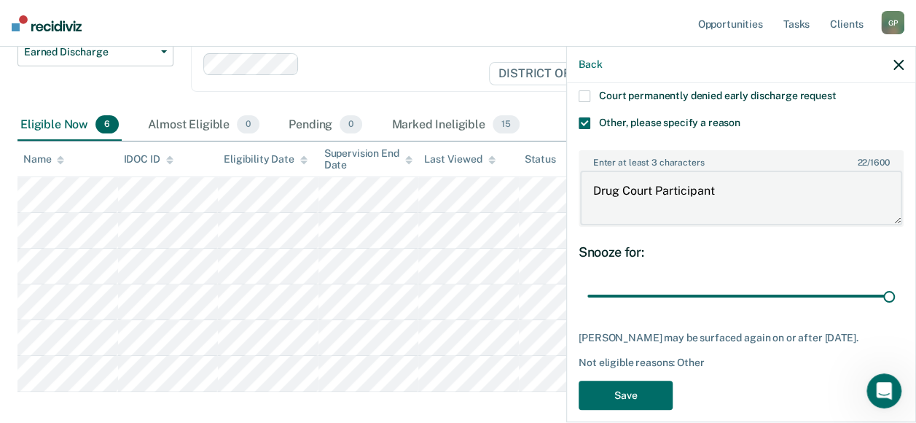
scroll to position [270, 0]
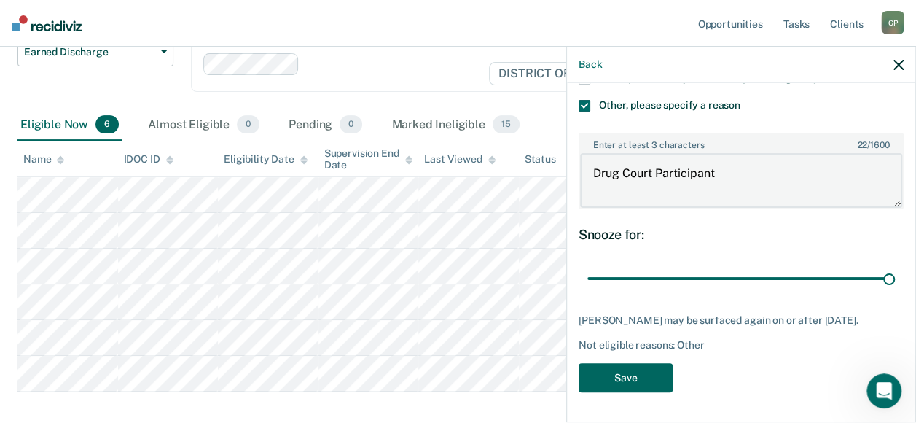
type textarea "Drug Court Participant"
click at [632, 372] on button "Save" at bounding box center [626, 378] width 94 height 30
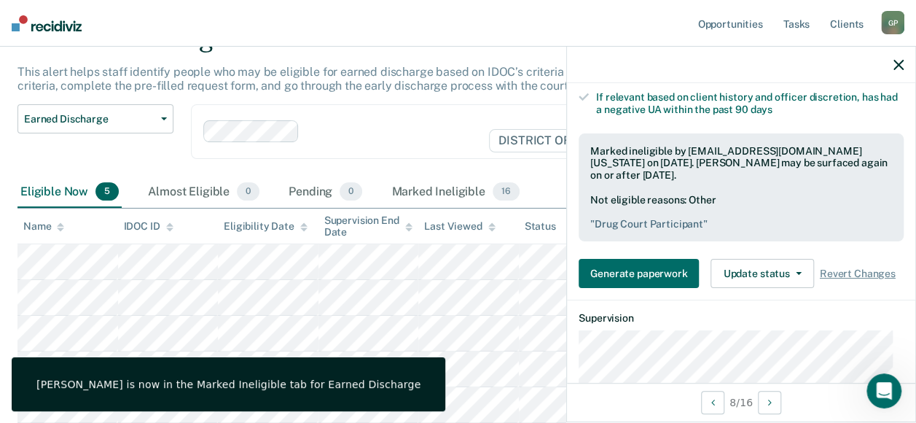
scroll to position [0, 0]
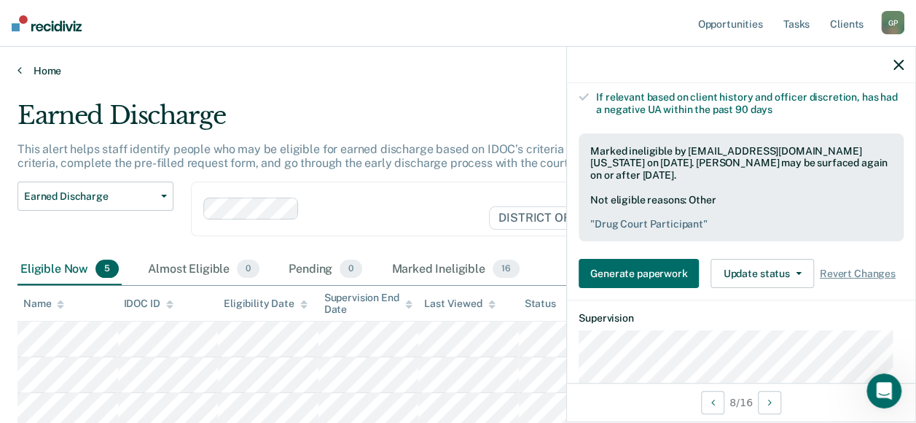
click at [36, 74] on link "Home" at bounding box center [457, 70] width 881 height 13
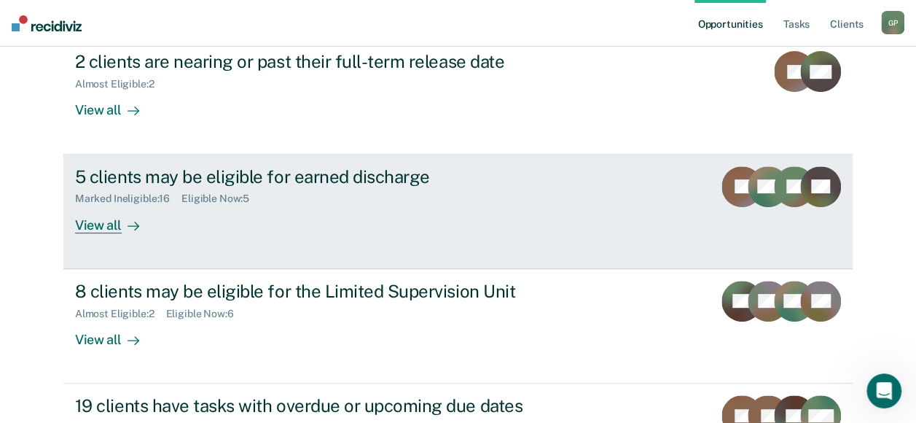
scroll to position [219, 0]
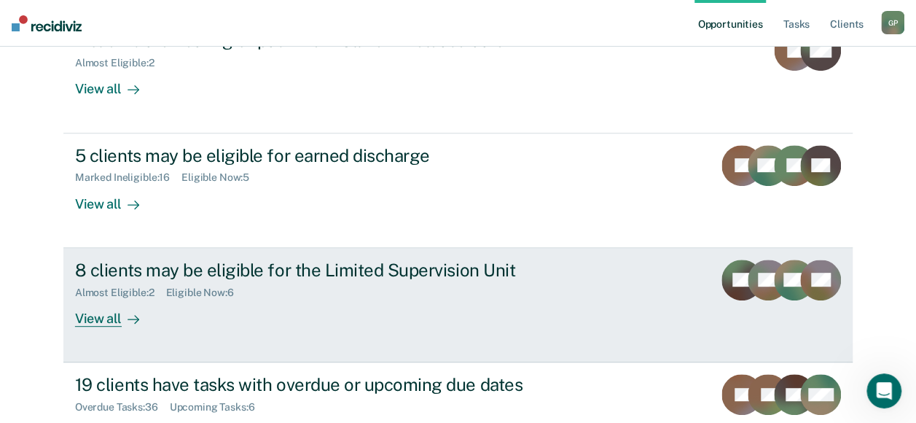
click at [175, 267] on div "8 clients may be eligible for the Limited Supervision Unit" at bounding box center [330, 269] width 511 height 21
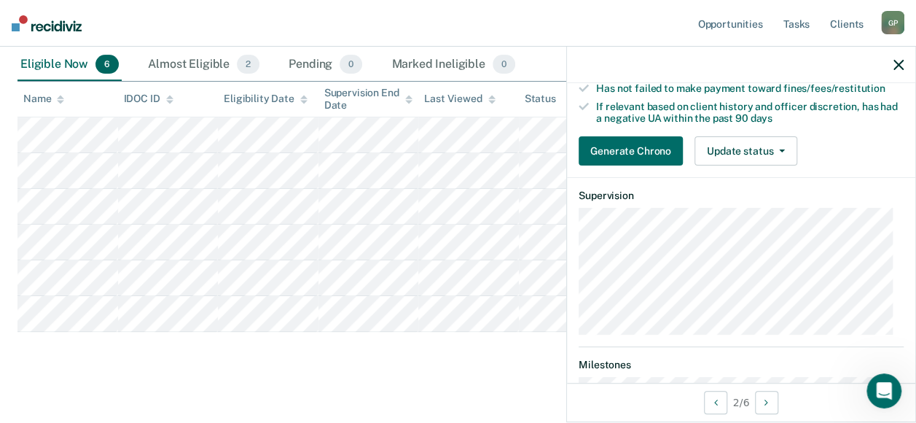
scroll to position [219, 0]
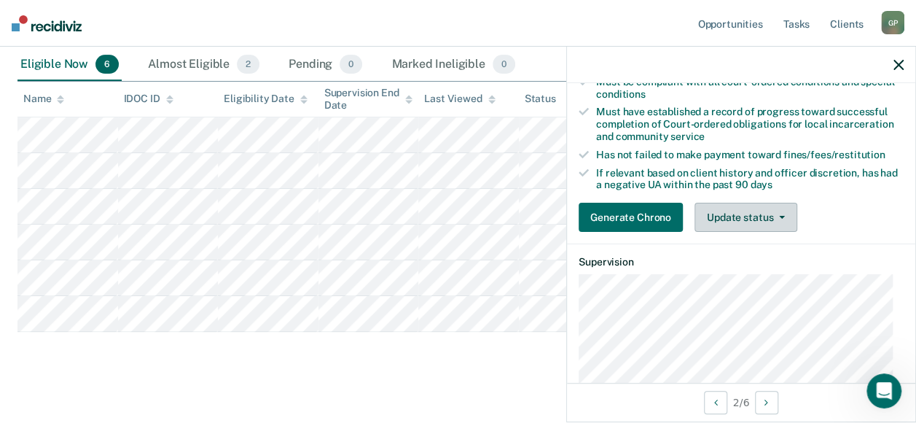
click at [743, 229] on button "Update status" at bounding box center [745, 217] width 103 height 29
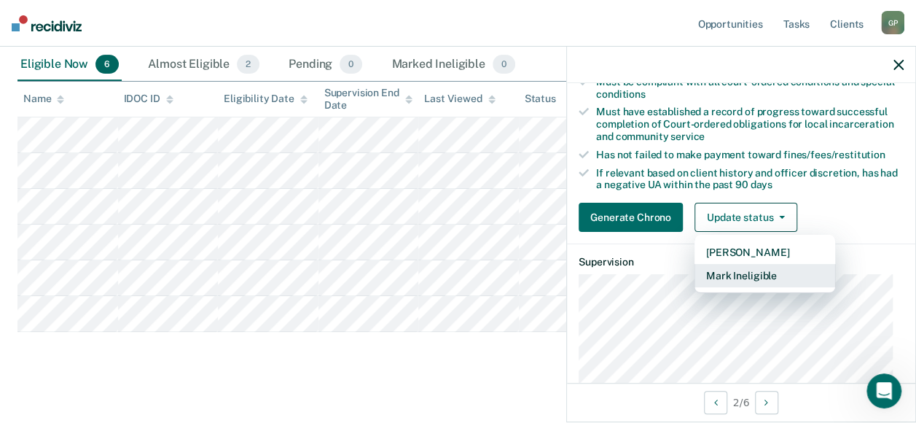
click at [748, 281] on button "Mark Ineligible" at bounding box center [764, 275] width 141 height 23
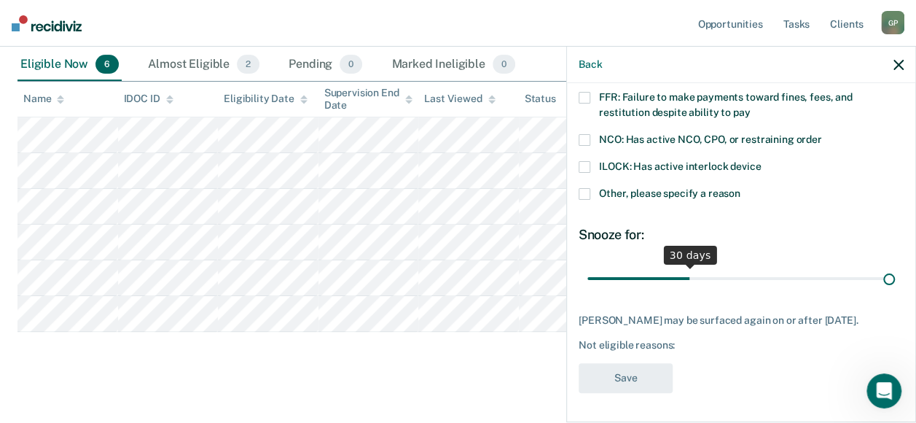
scroll to position [142, 0]
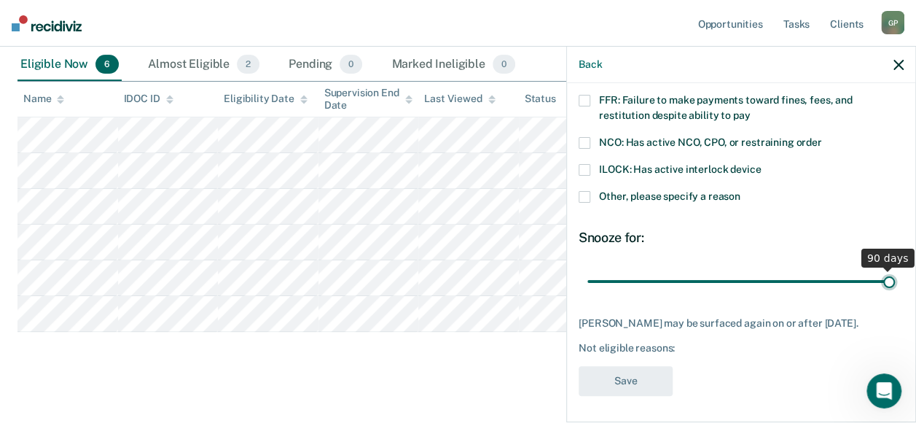
drag, startPoint x: 684, startPoint y: 267, endPoint x: 929, endPoint y: 257, distance: 245.0
type input "90"
click at [895, 268] on input "range" at bounding box center [740, 281] width 307 height 26
click at [582, 196] on span at bounding box center [585, 197] width 12 height 12
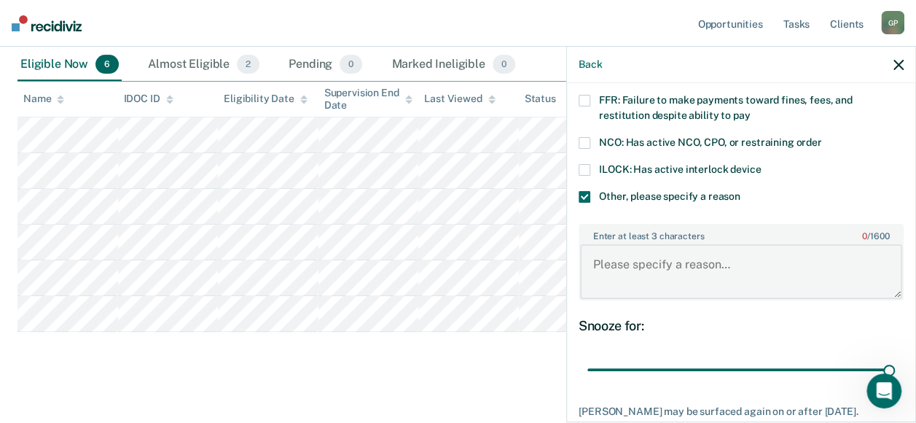
click at [622, 269] on textarea "Enter at least 3 characters 0 / 1600" at bounding box center [741, 271] width 322 height 54
click at [586, 194] on span at bounding box center [585, 197] width 12 height 12
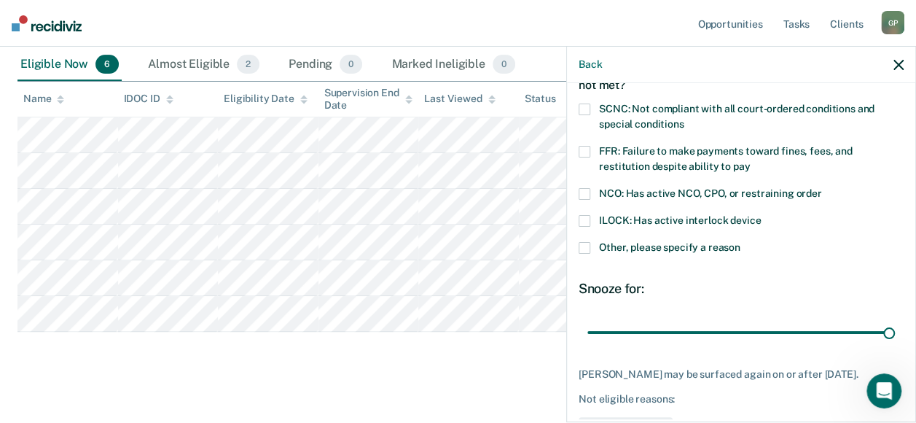
scroll to position [69, 0]
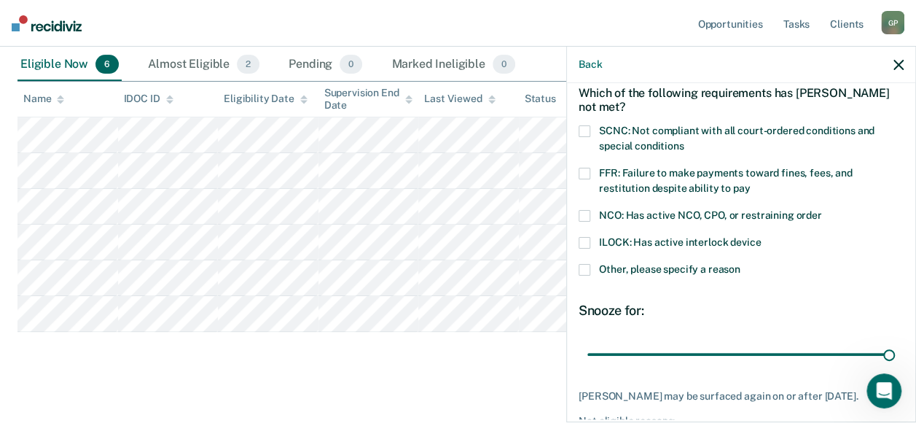
click at [583, 130] on span at bounding box center [585, 131] width 12 height 12
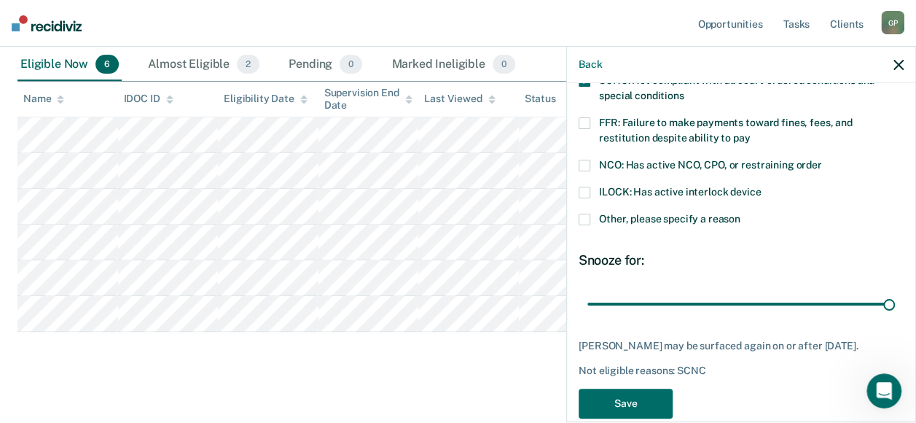
scroll to position [142, 0]
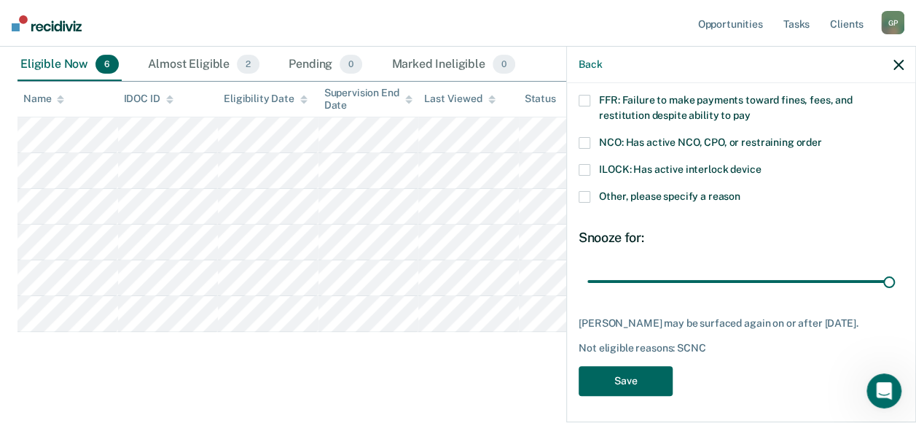
click at [617, 371] on button "Save" at bounding box center [626, 381] width 94 height 30
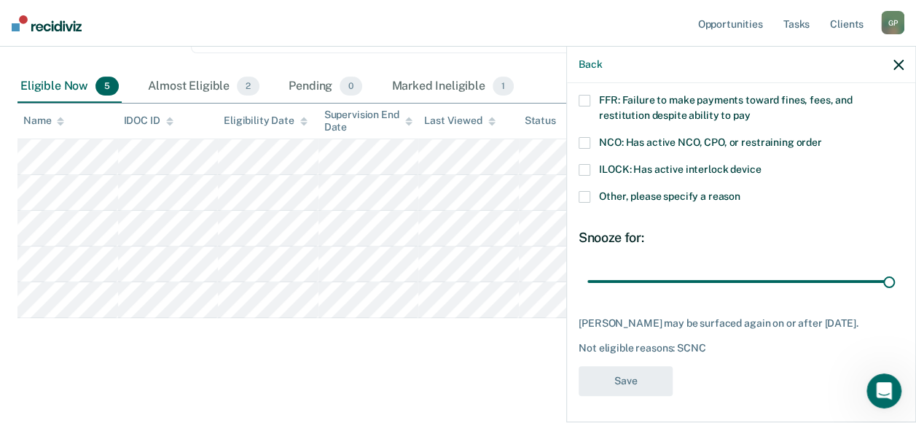
scroll to position [195, 0]
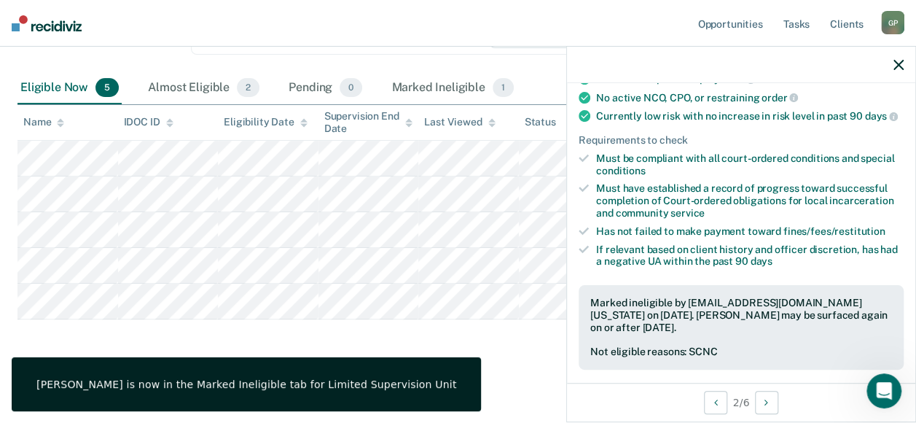
click at [162, 337] on div "Limited Supervision Unit The Limited Supervision Unit, which offers web-based r…" at bounding box center [457, 133] width 881 height 456
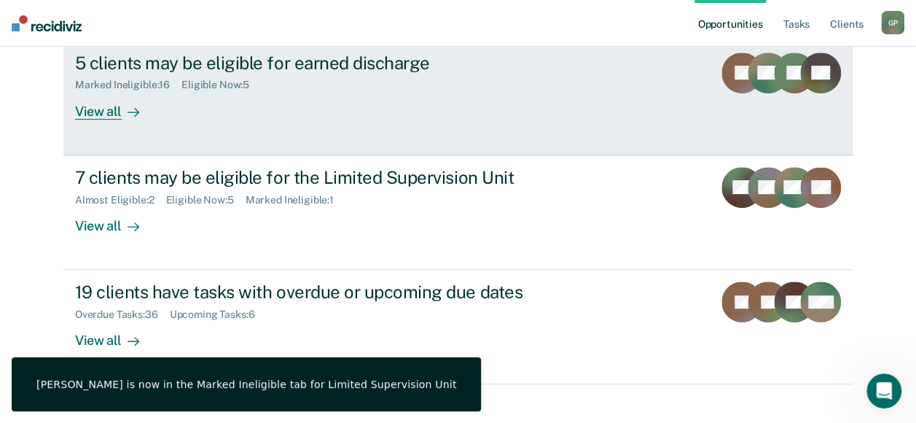
scroll to position [329, 0]
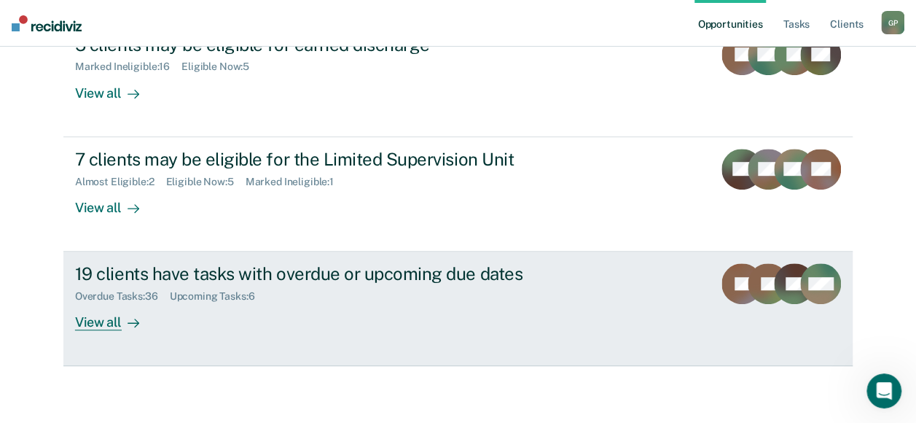
click at [117, 257] on link "19 clients have tasks with overdue or upcoming due dates Overdue Tasks : 36 Upc…" at bounding box center [457, 308] width 789 height 114
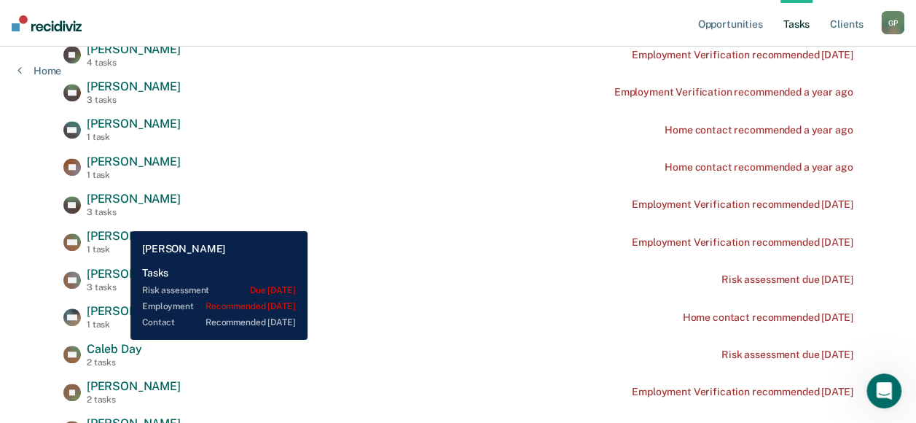
scroll to position [471, 0]
